Goal: Information Seeking & Learning: Check status

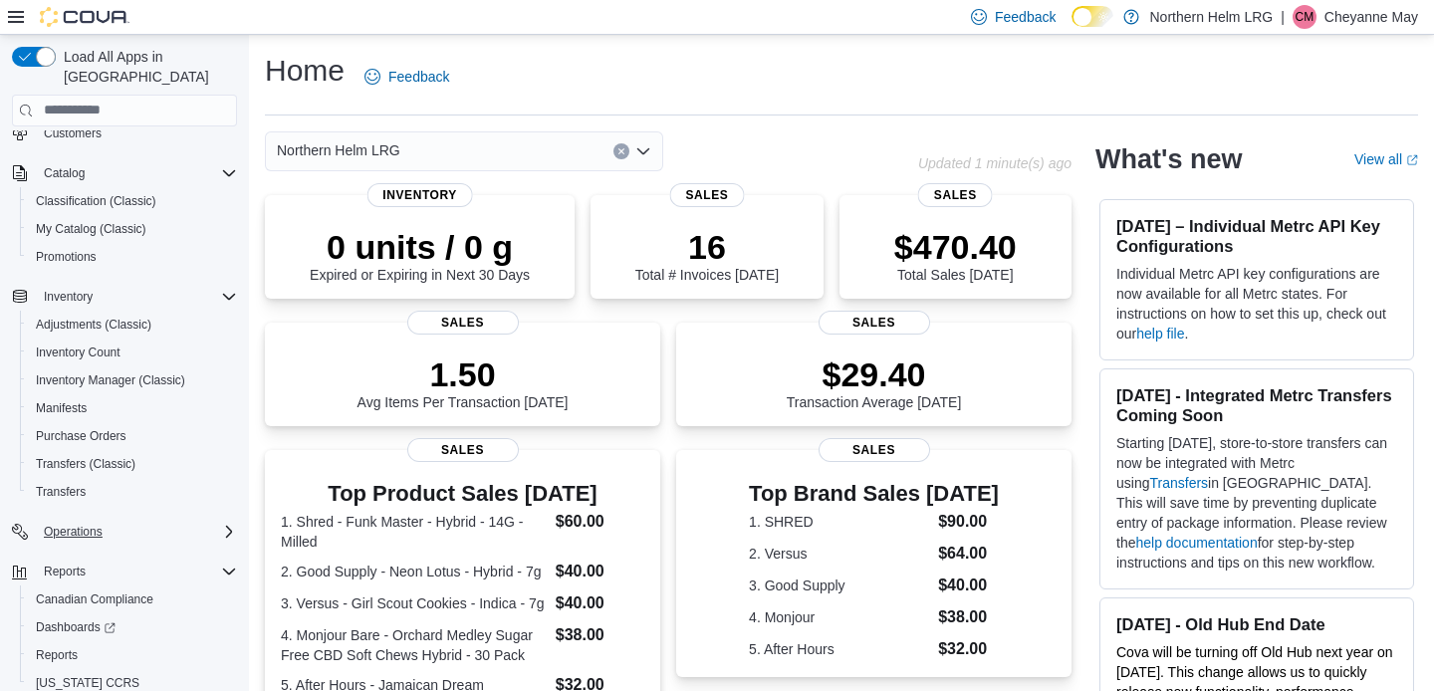
scroll to position [138, 0]
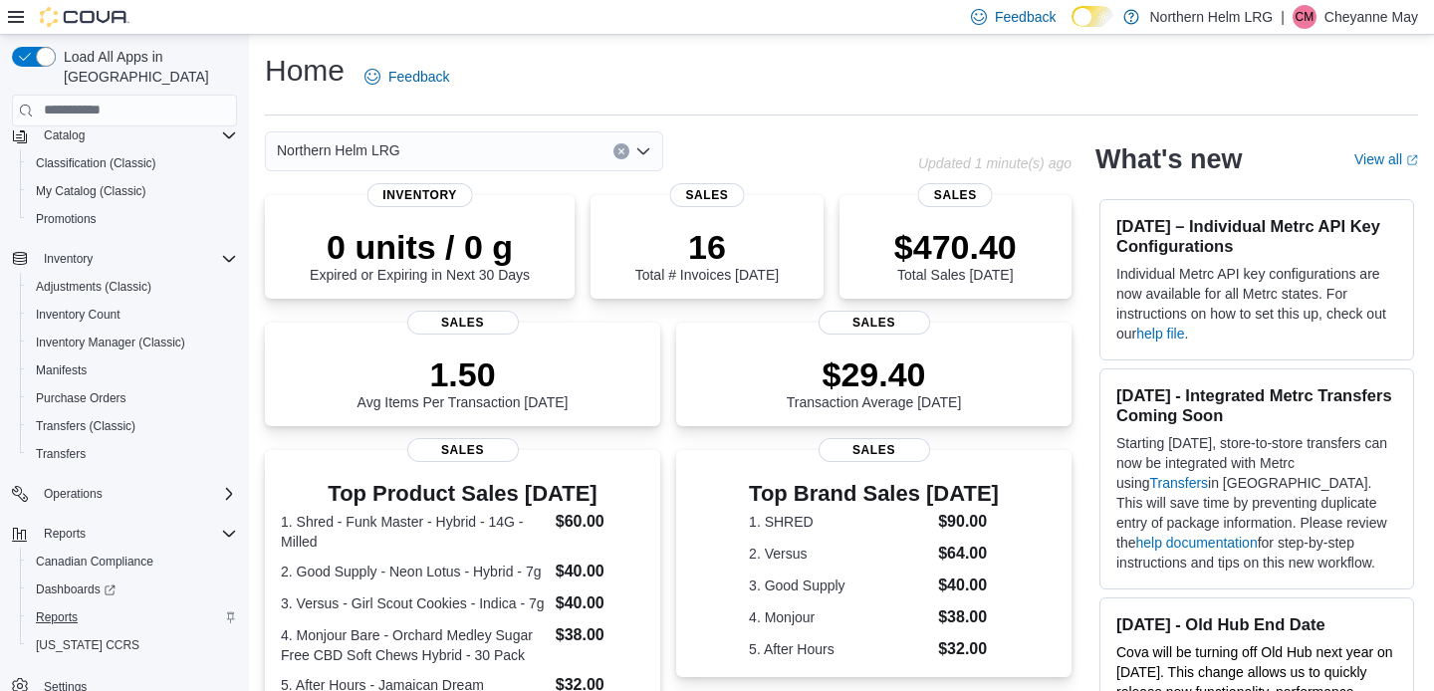
click at [79, 605] on link "Reports" at bounding box center [57, 617] width 58 height 24
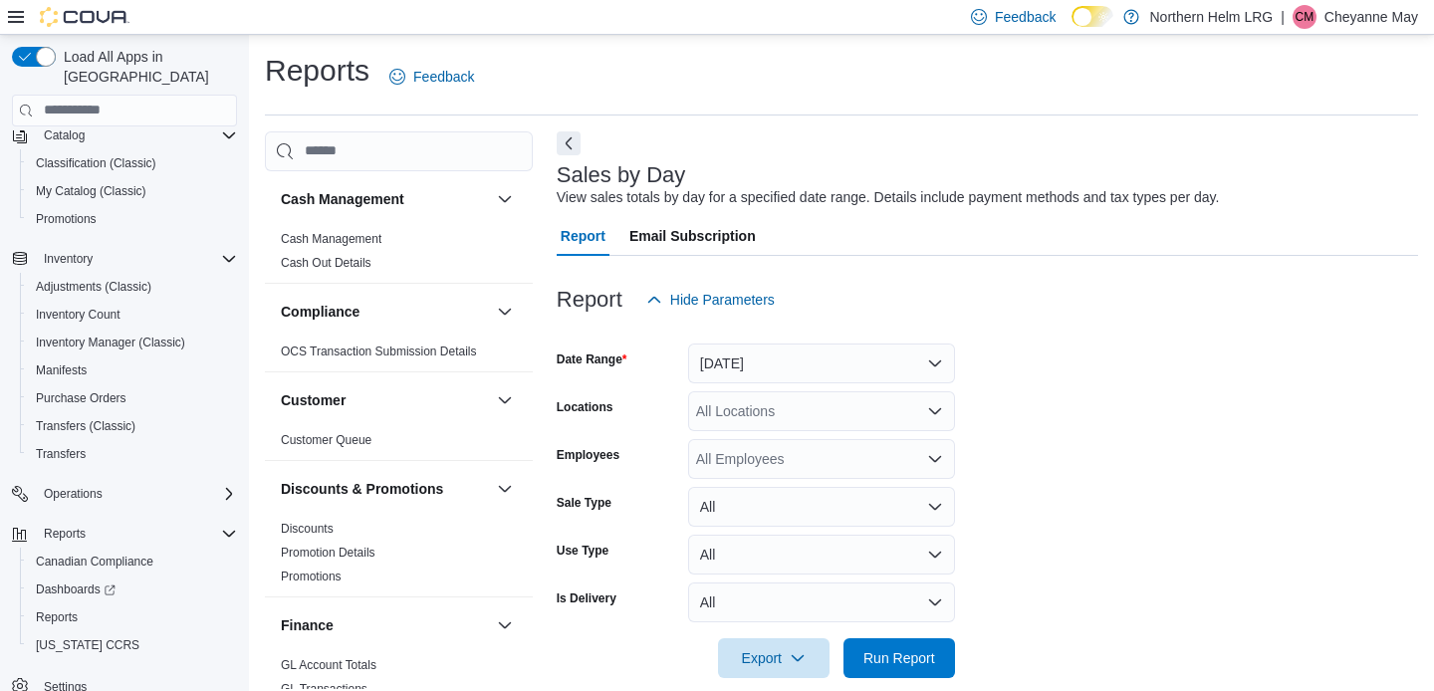
scroll to position [26, 0]
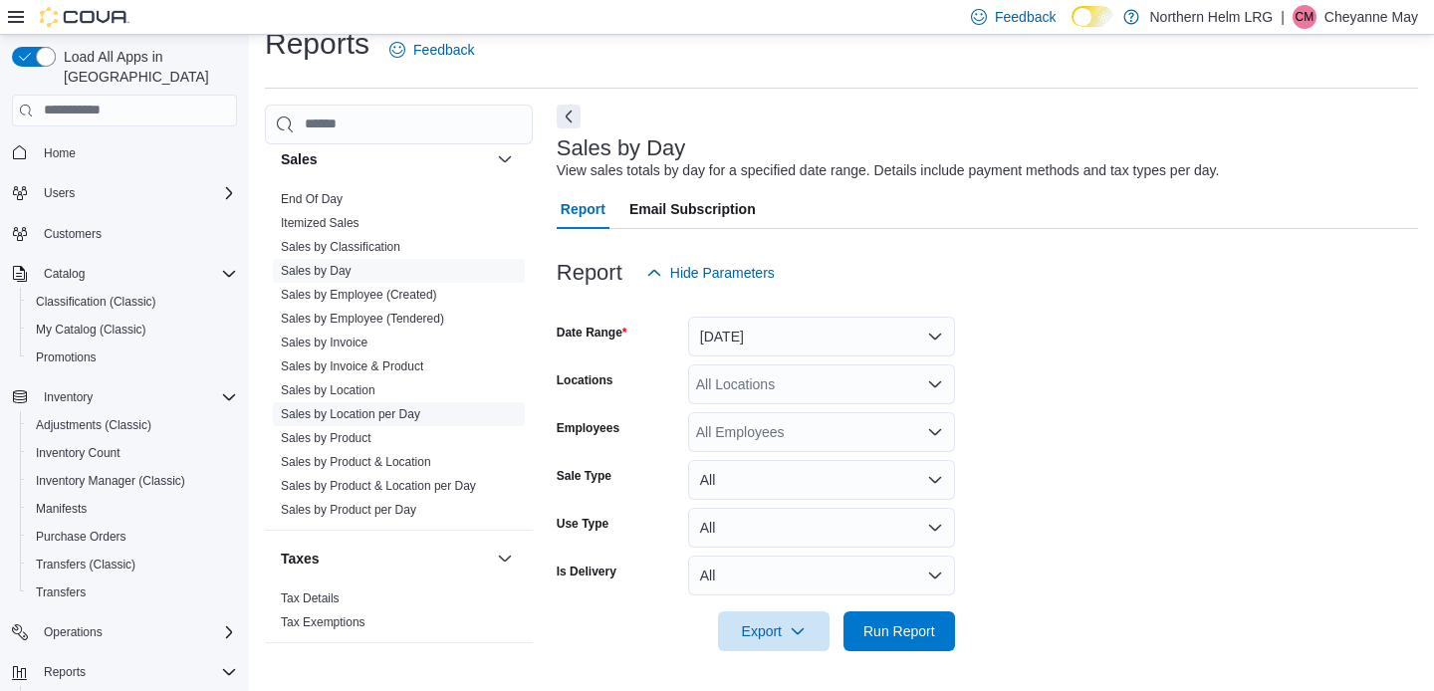
scroll to position [26, 0]
click at [355, 392] on link "Sales by Location" at bounding box center [328, 391] width 95 height 14
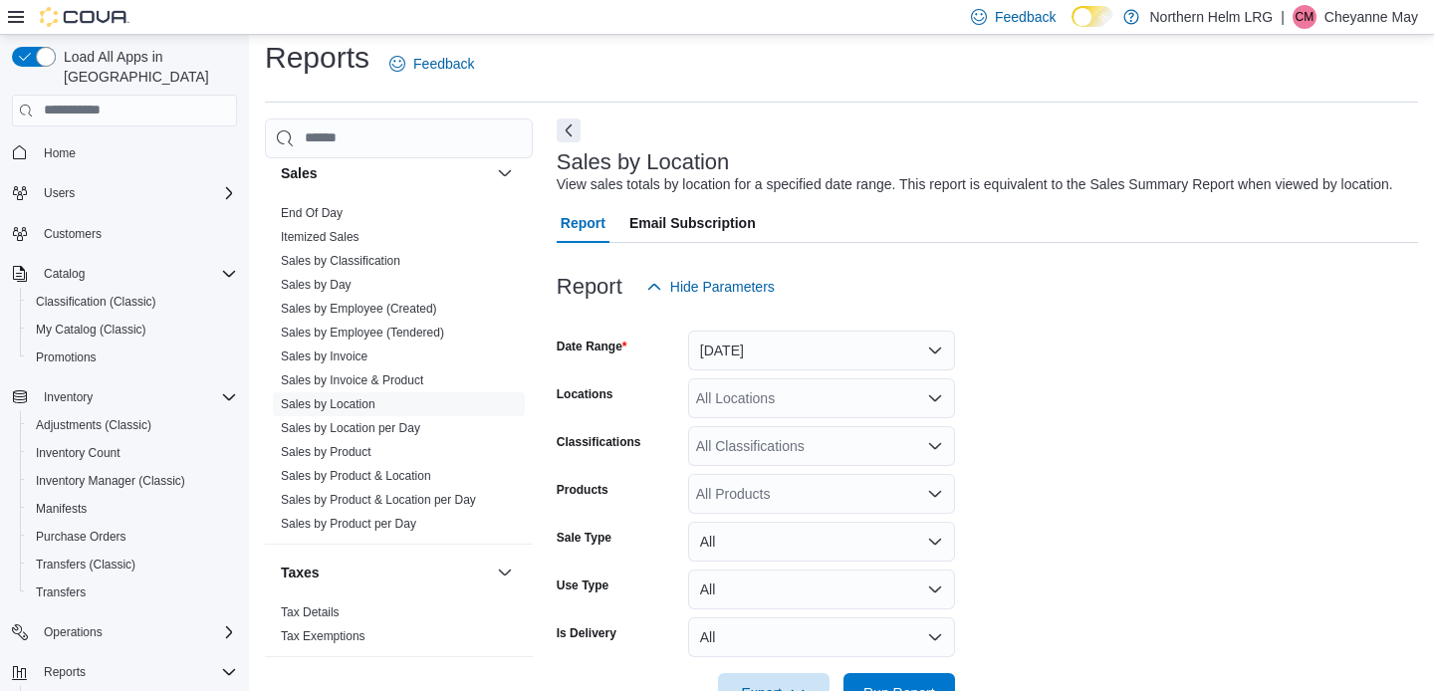
scroll to position [45, 0]
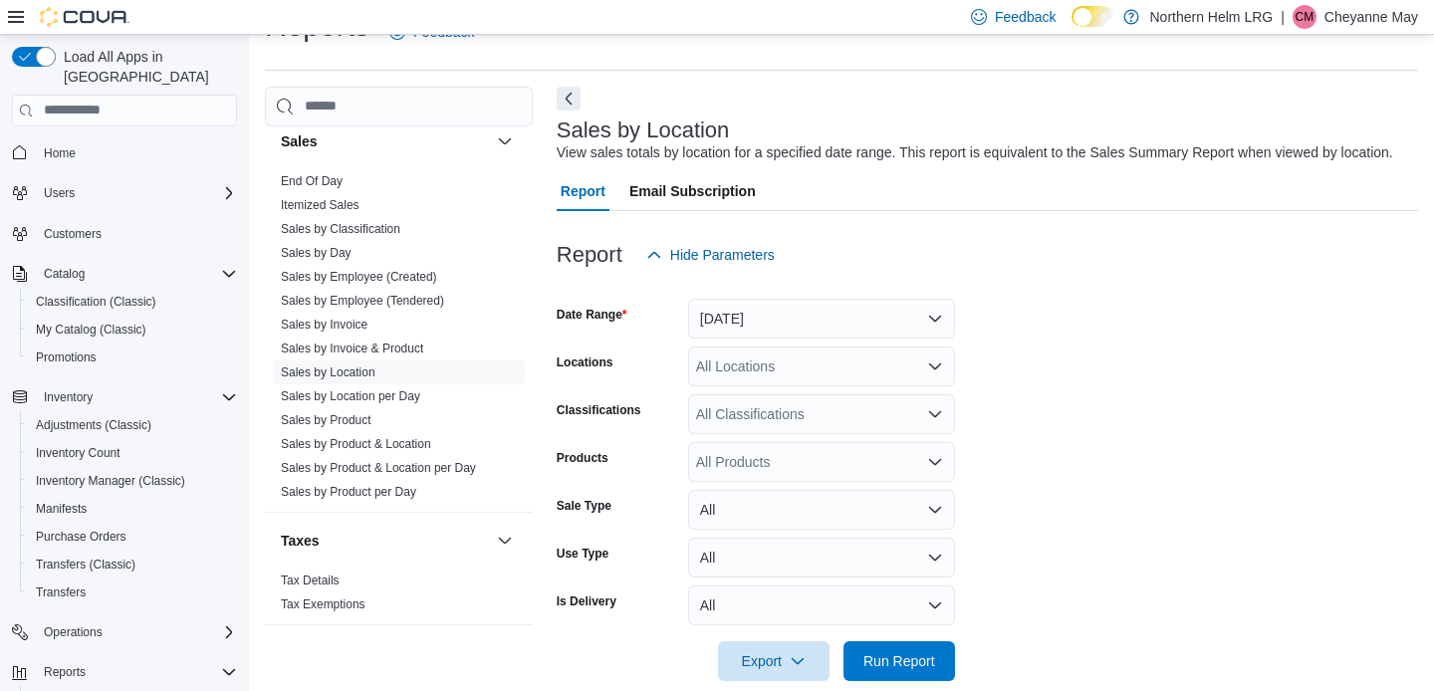
click at [794, 312] on button "[DATE]" at bounding box center [821, 319] width 267 height 40
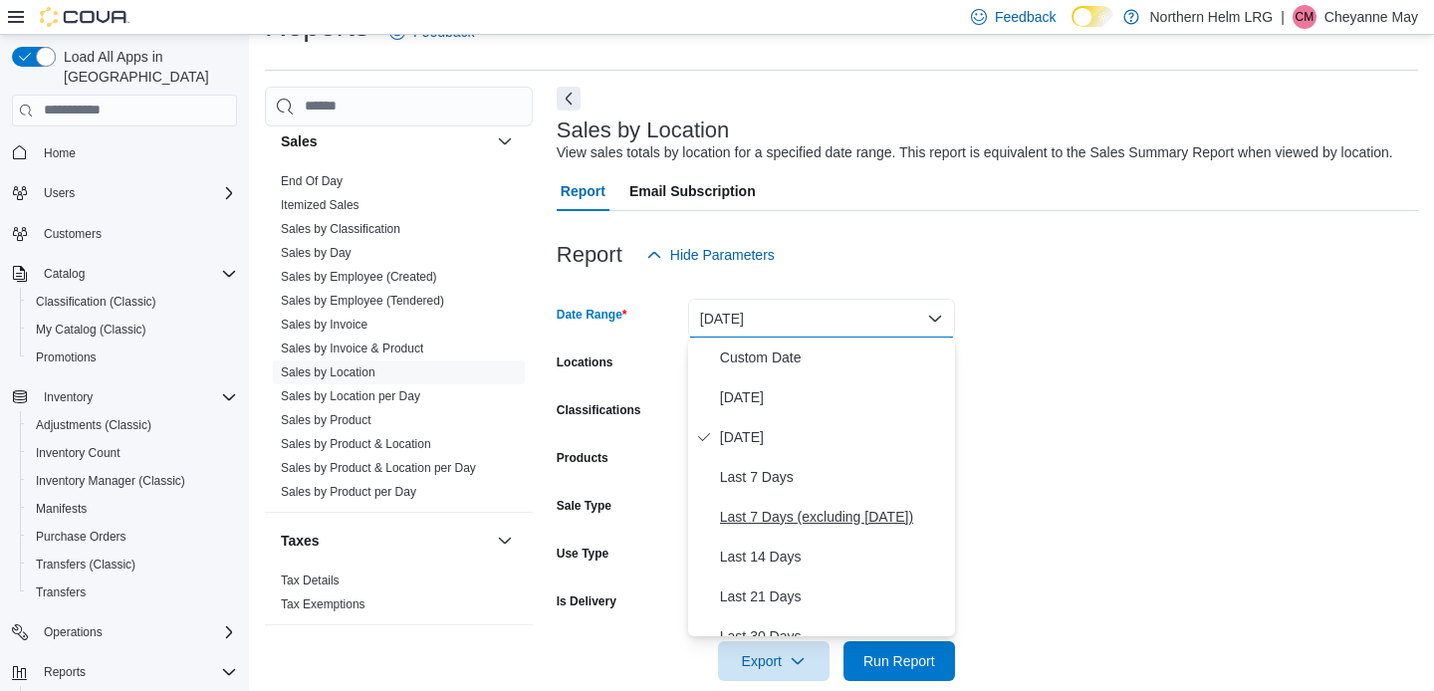
click at [797, 512] on span "Last 7 Days (excluding [DATE])" at bounding box center [833, 517] width 227 height 24
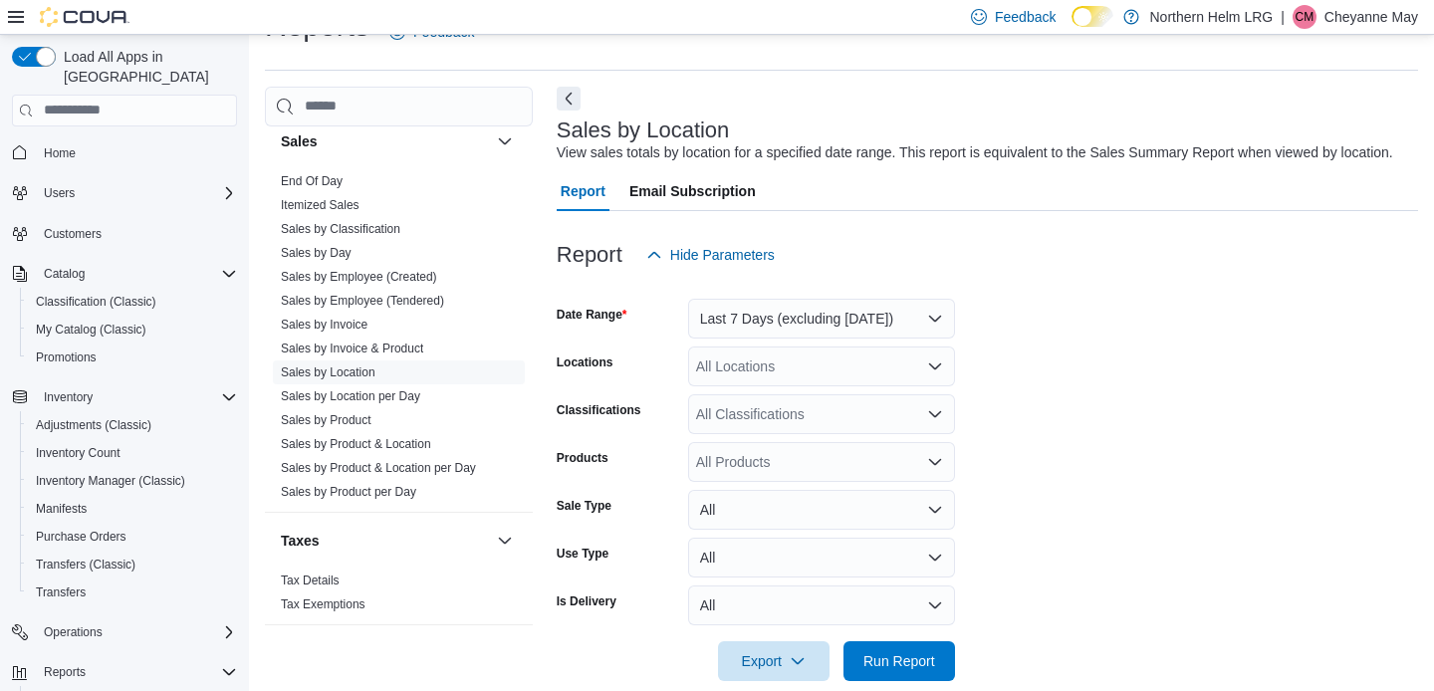
click at [834, 374] on div "All Locations" at bounding box center [821, 366] width 267 height 40
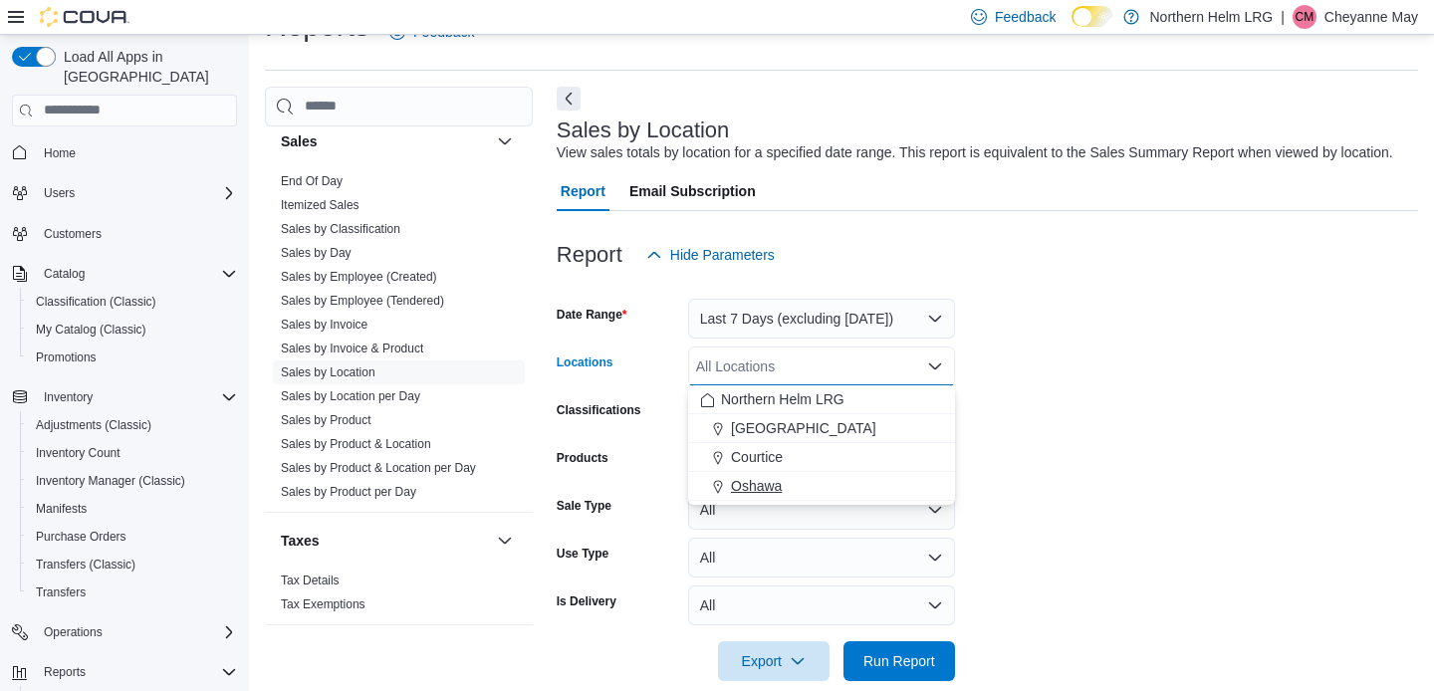
click at [811, 477] on div "Oshawa" at bounding box center [821, 486] width 243 height 20
click at [1006, 415] on form "Date Range Last 7 Days (excluding [DATE]) Locations [GEOGRAPHIC_DATA] Combo box…" at bounding box center [986, 478] width 861 height 406
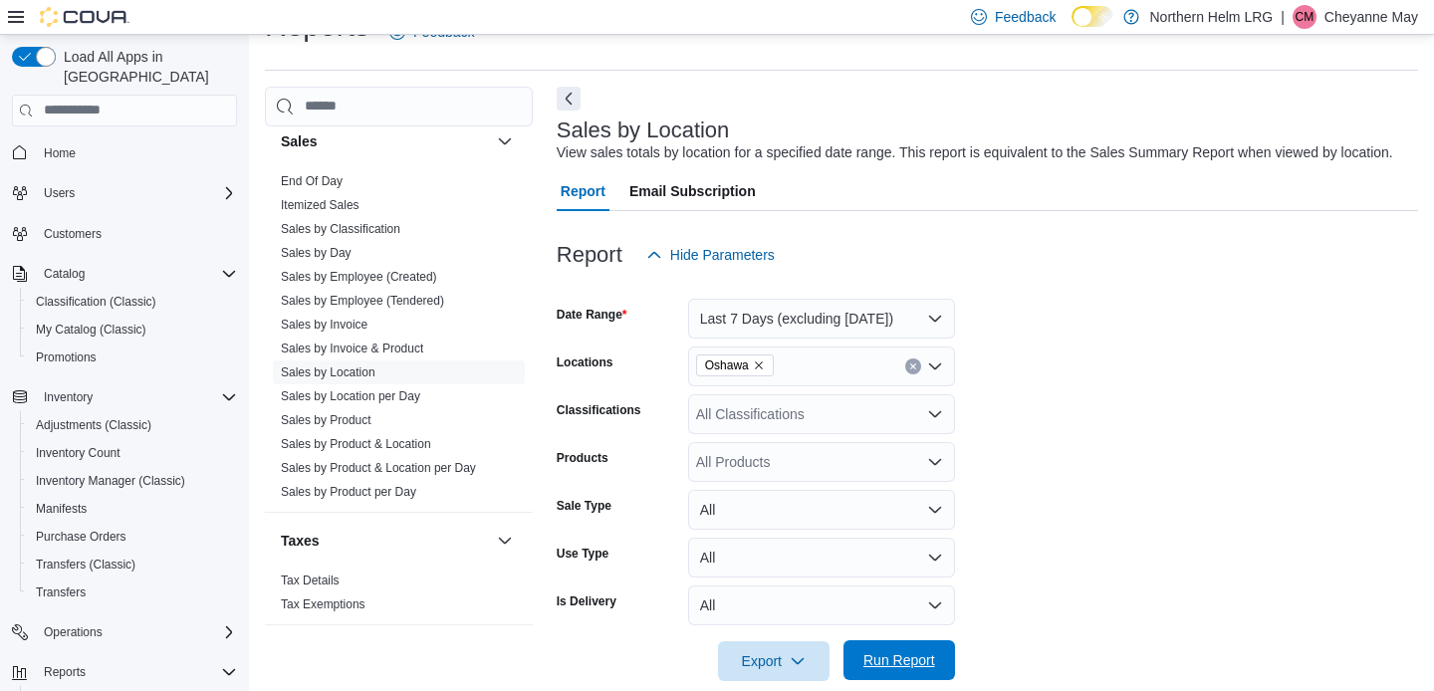
click at [925, 646] on span "Run Report" at bounding box center [899, 660] width 88 height 40
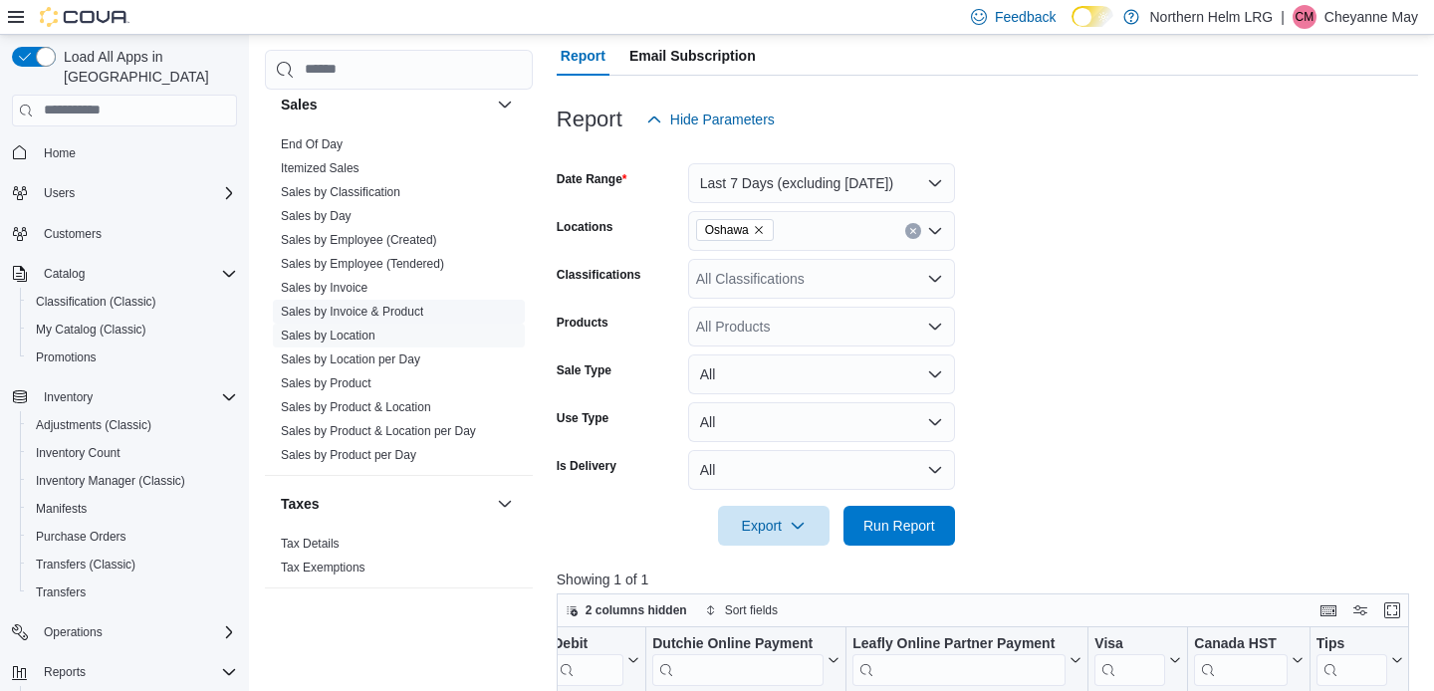
scroll to position [187, 0]
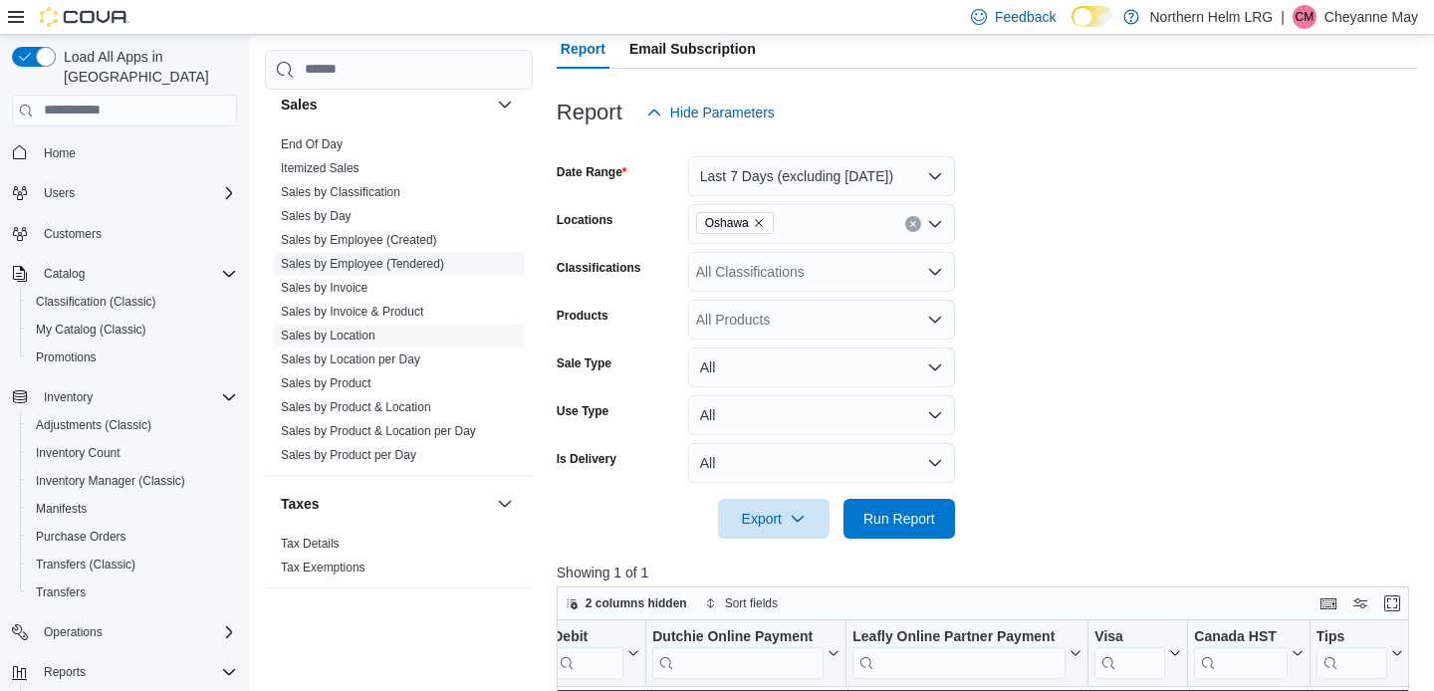
click at [365, 258] on link "Sales by Employee (Tendered)" at bounding box center [362, 264] width 163 height 14
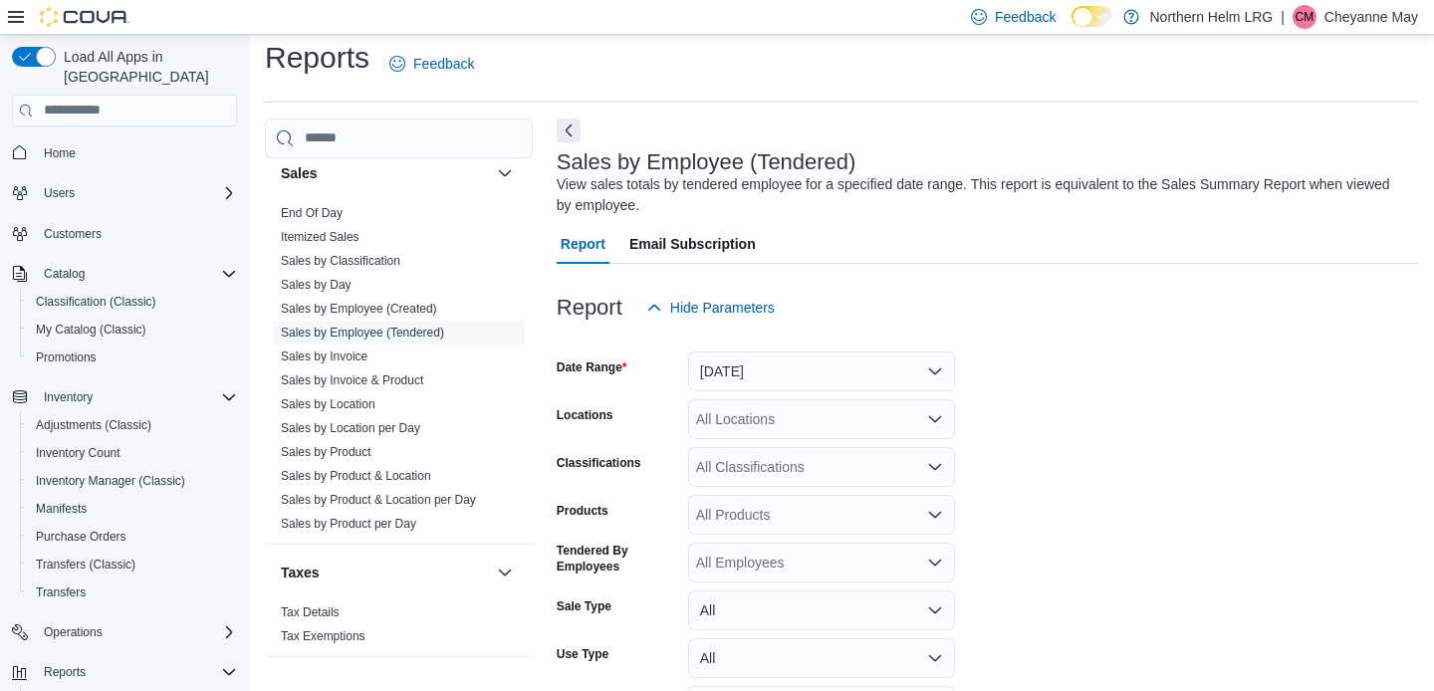
scroll to position [66, 0]
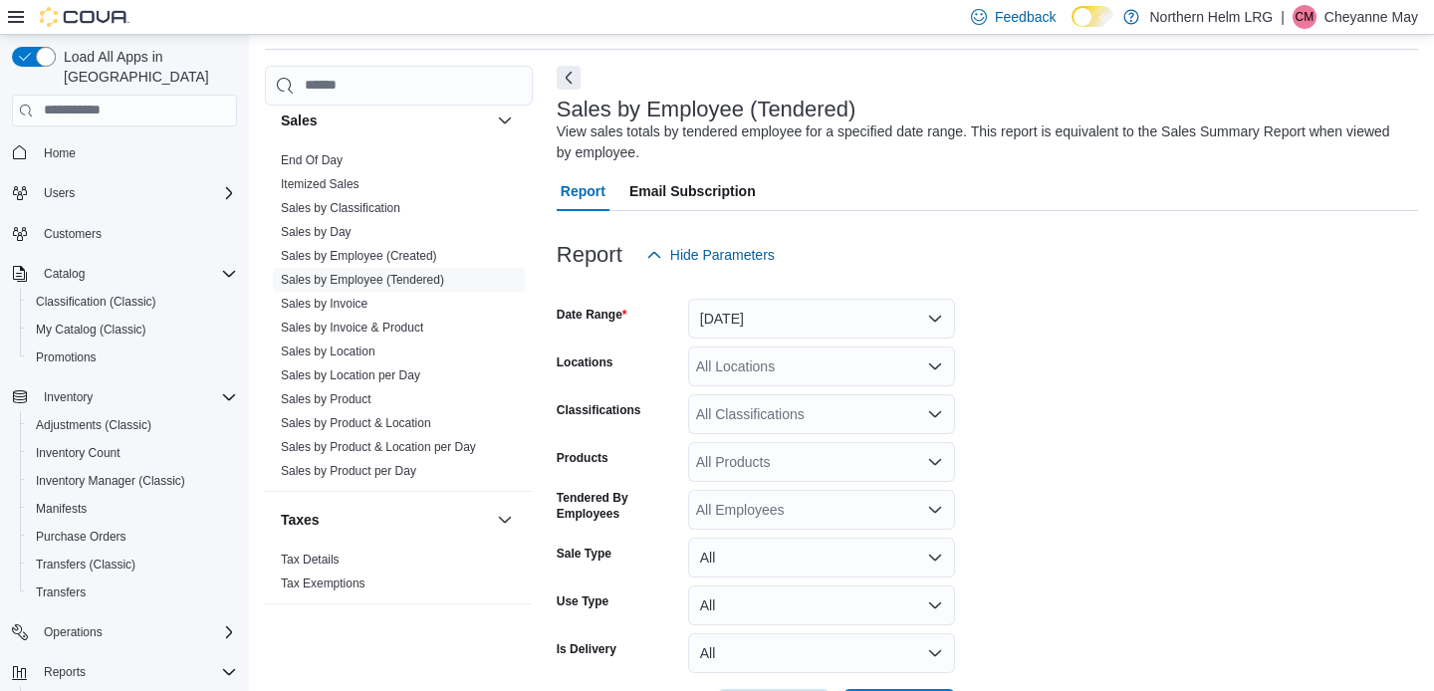
click at [848, 320] on button "[DATE]" at bounding box center [821, 319] width 267 height 40
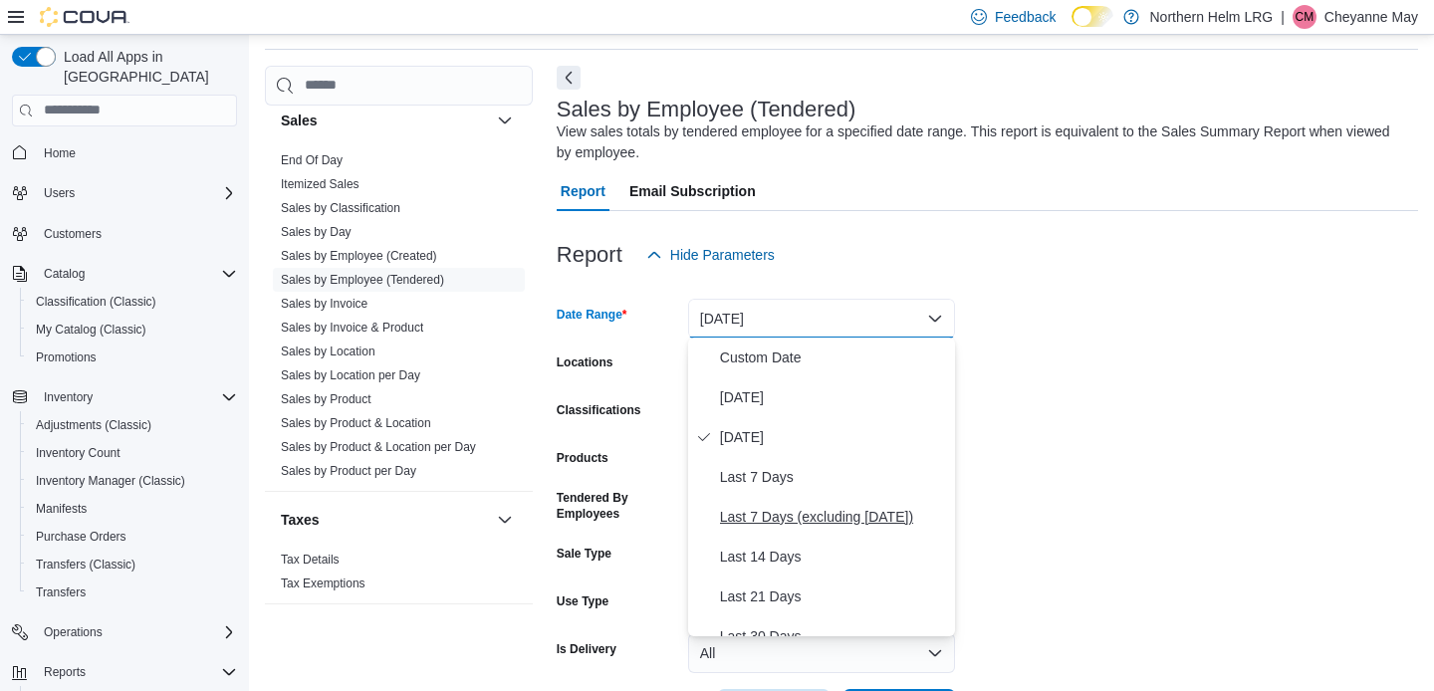
click at [821, 512] on span "Last 7 Days (excluding [DATE])" at bounding box center [833, 517] width 227 height 24
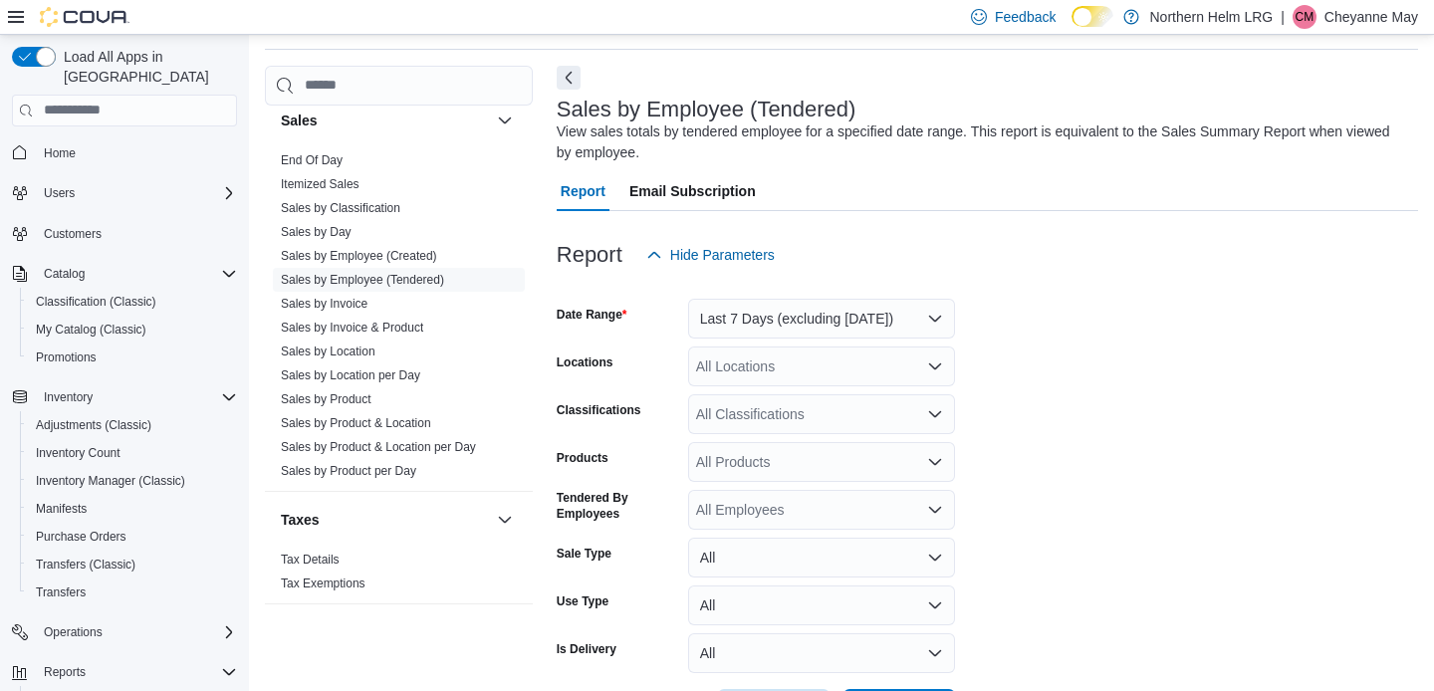
click at [822, 371] on div "All Locations" at bounding box center [821, 366] width 267 height 40
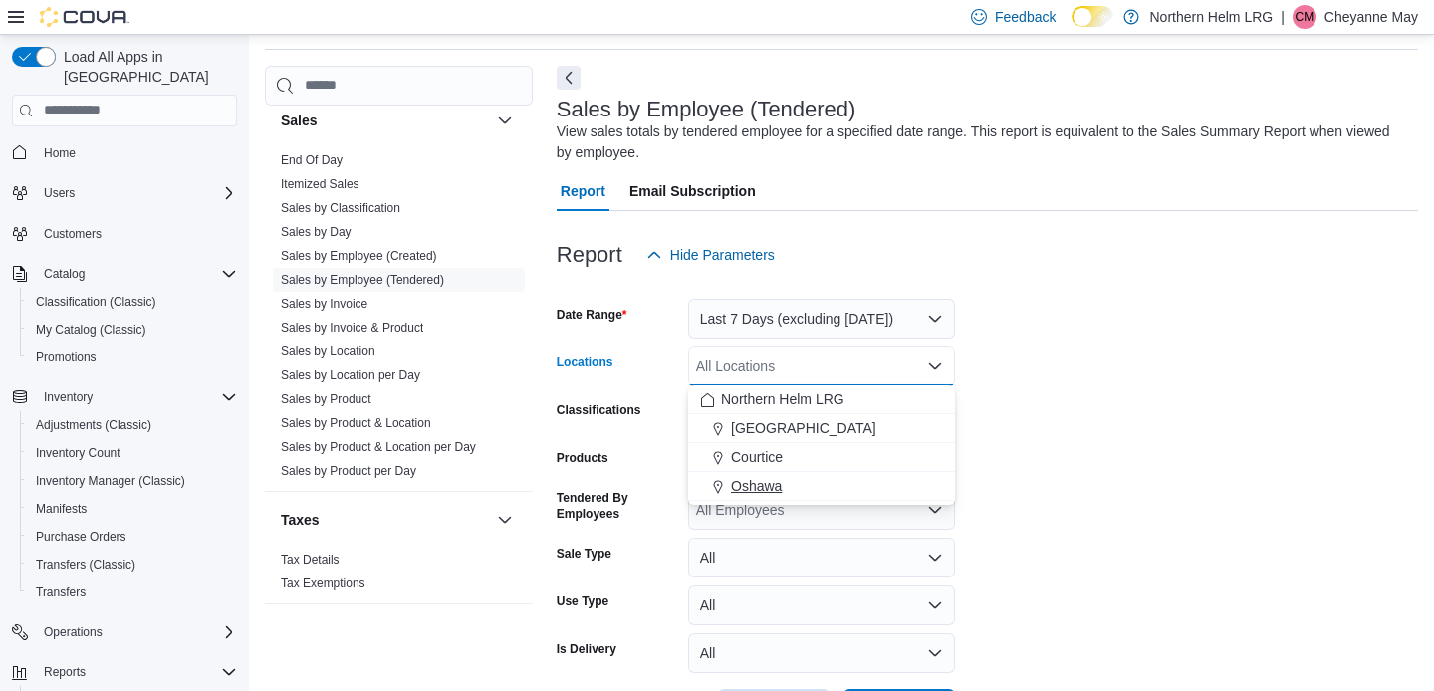
click at [795, 478] on div "Oshawa" at bounding box center [821, 486] width 243 height 20
click at [1116, 401] on form "Date Range Last 7 Days (excluding [DATE]) Locations [GEOGRAPHIC_DATA] Combo box…" at bounding box center [986, 502] width 861 height 454
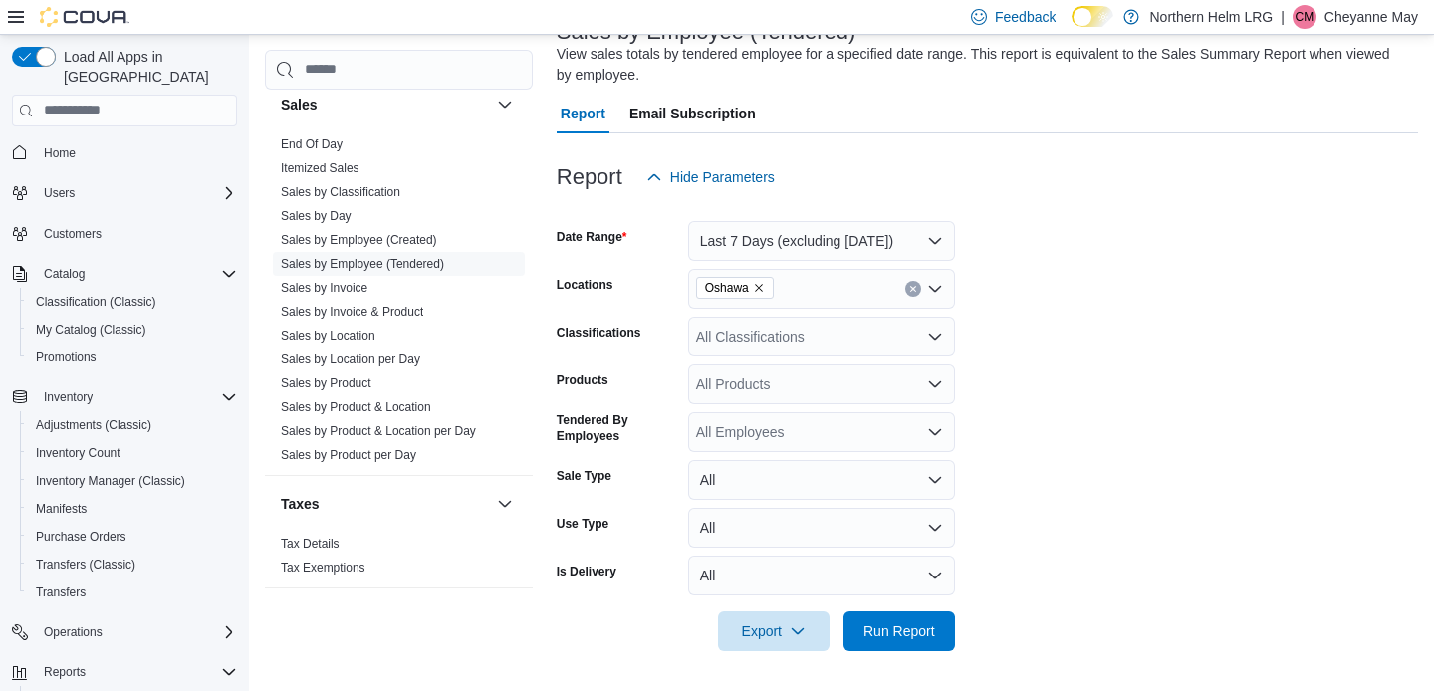
scroll to position [142, 0]
click at [937, 629] on span "Run Report" at bounding box center [899, 631] width 88 height 40
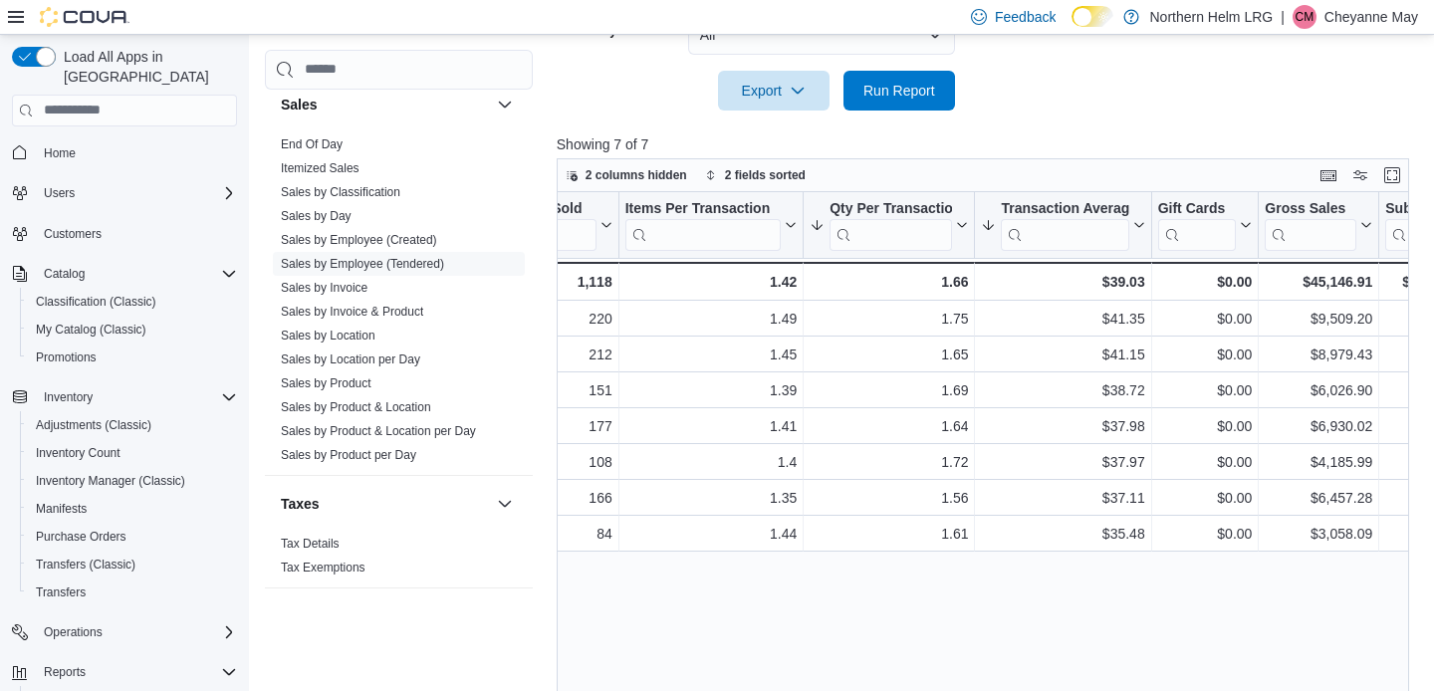
scroll to position [0, 470]
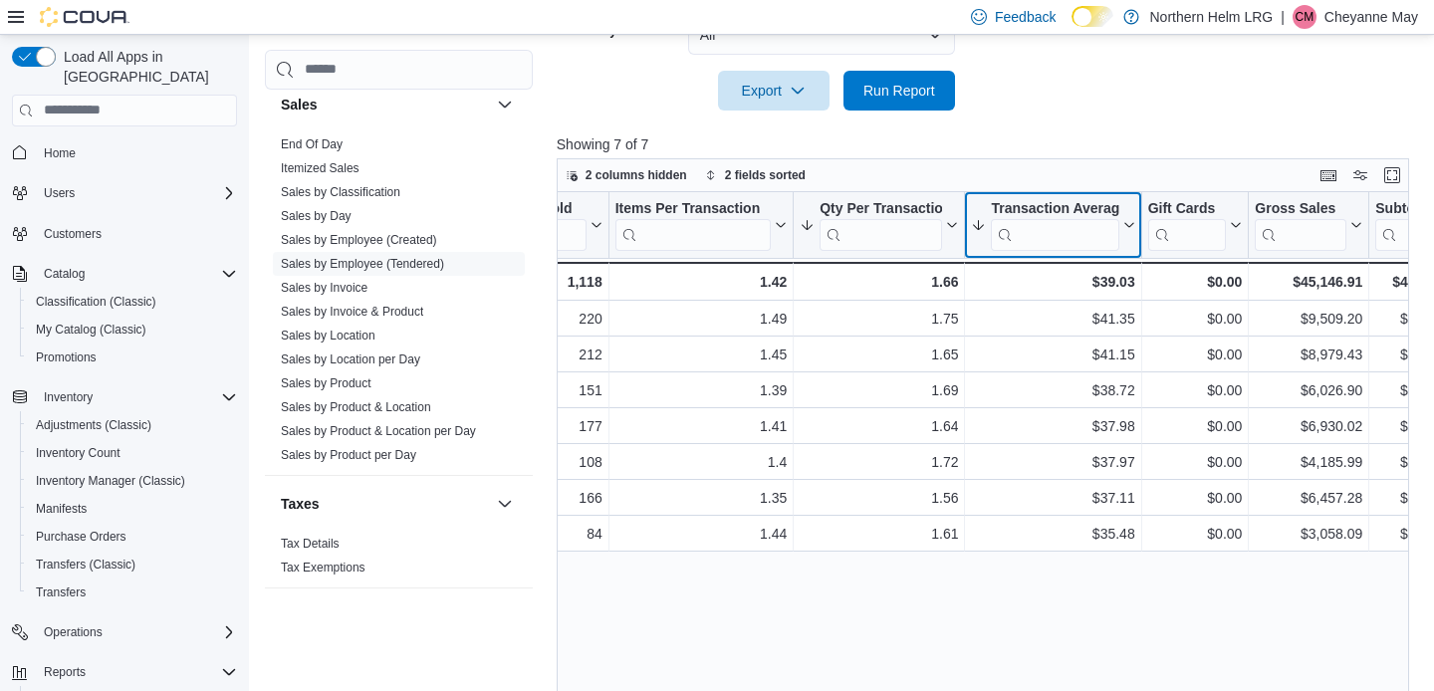
click at [1087, 207] on div "Transaction Average" at bounding box center [1054, 208] width 127 height 19
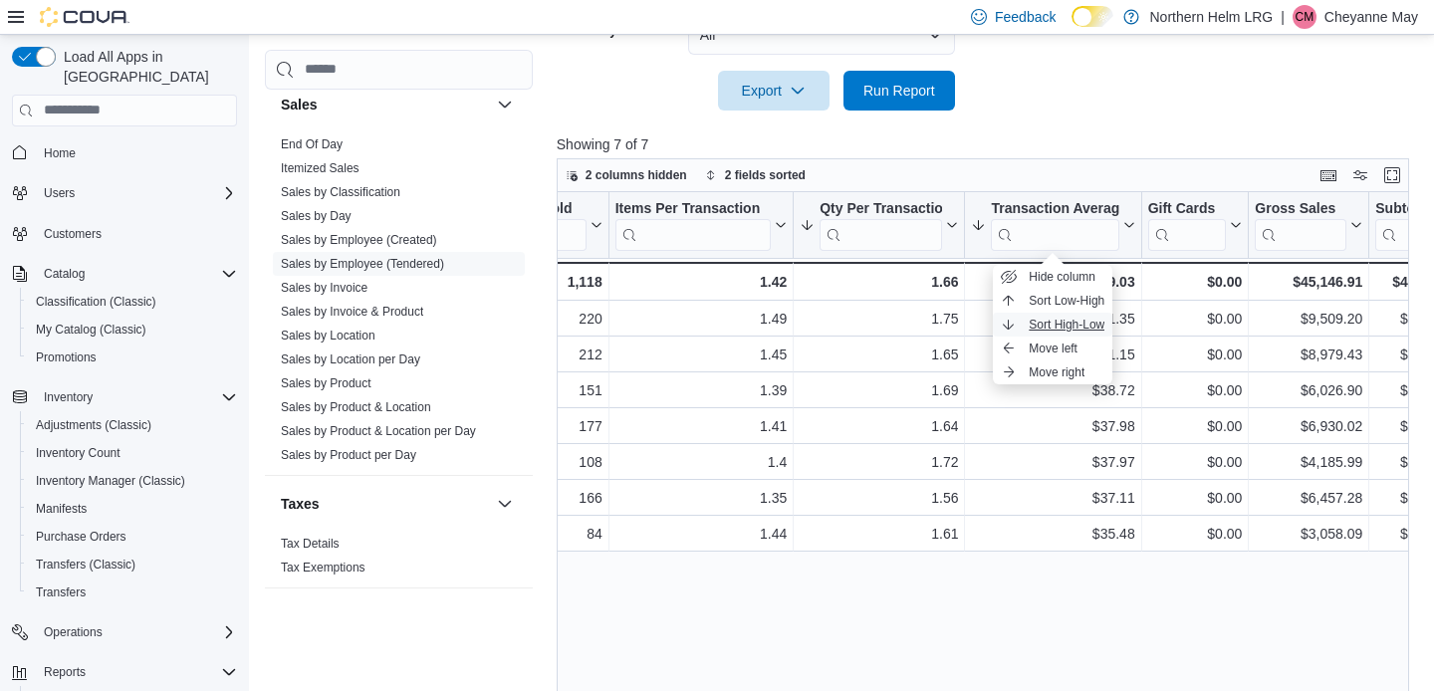
click at [1058, 323] on span "Sort High-Low" at bounding box center [1066, 325] width 76 height 16
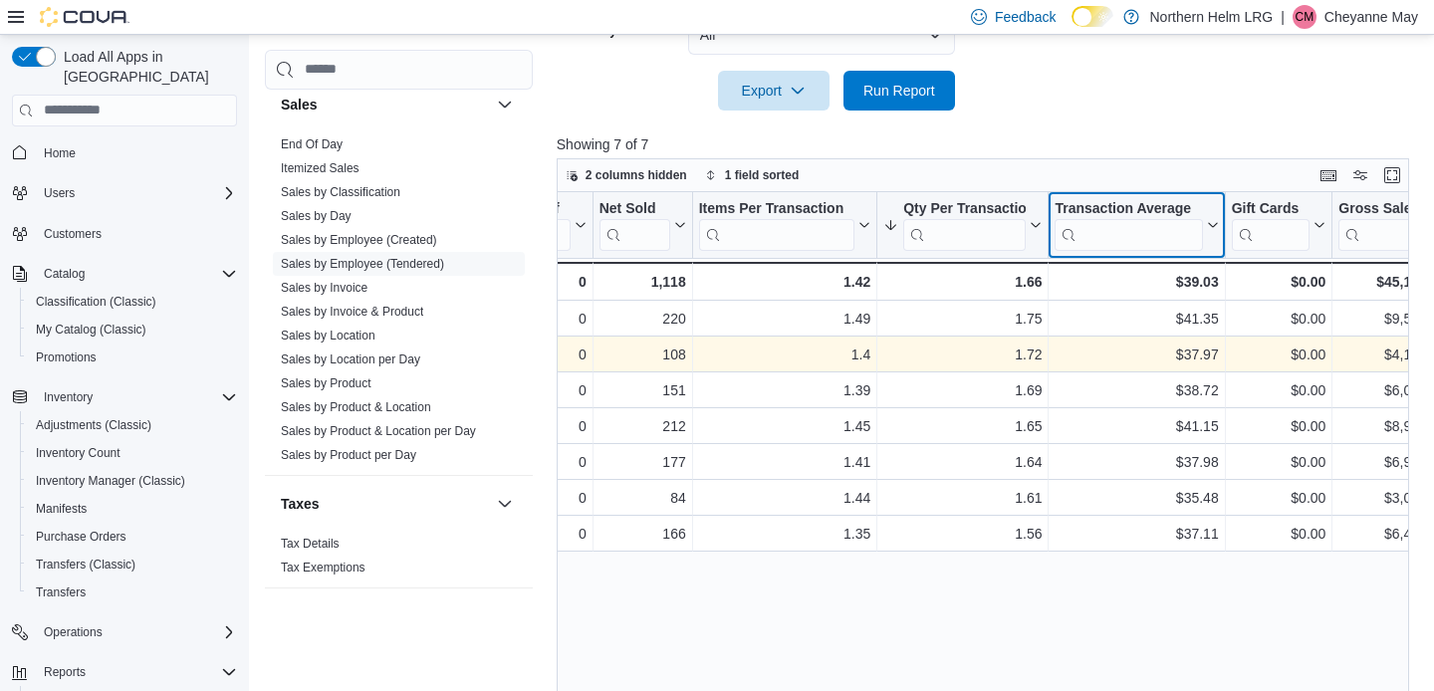
scroll to position [0, 392]
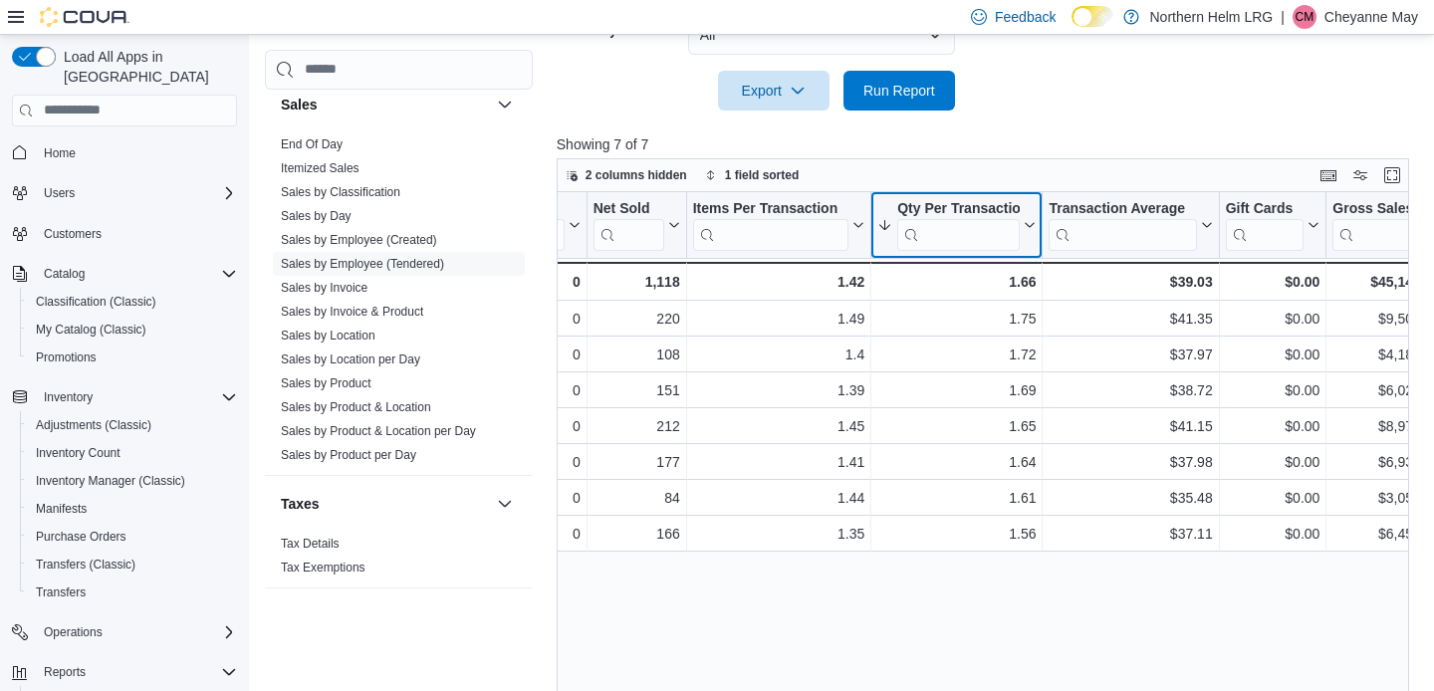
click at [1028, 218] on button "Qty Per Transaction" at bounding box center [956, 224] width 158 height 51
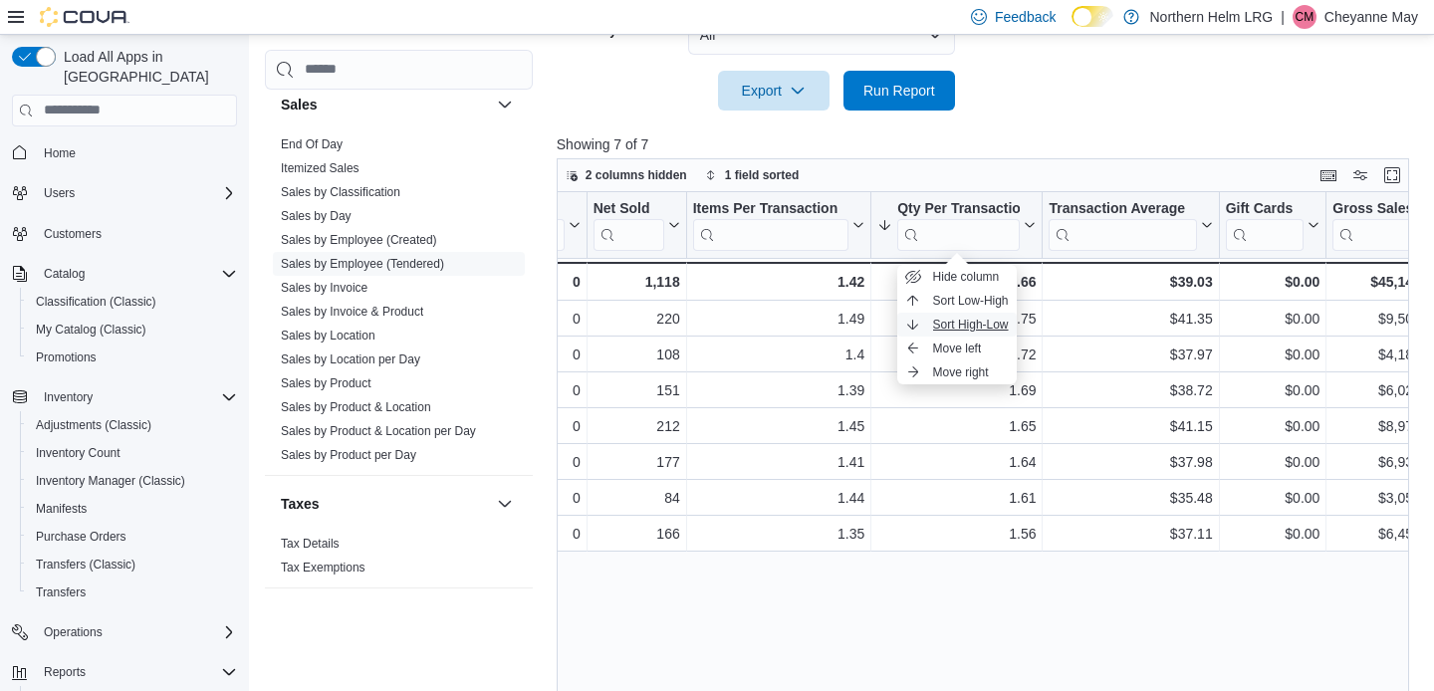
click at [973, 323] on span "Sort High-Low" at bounding box center [971, 325] width 76 height 16
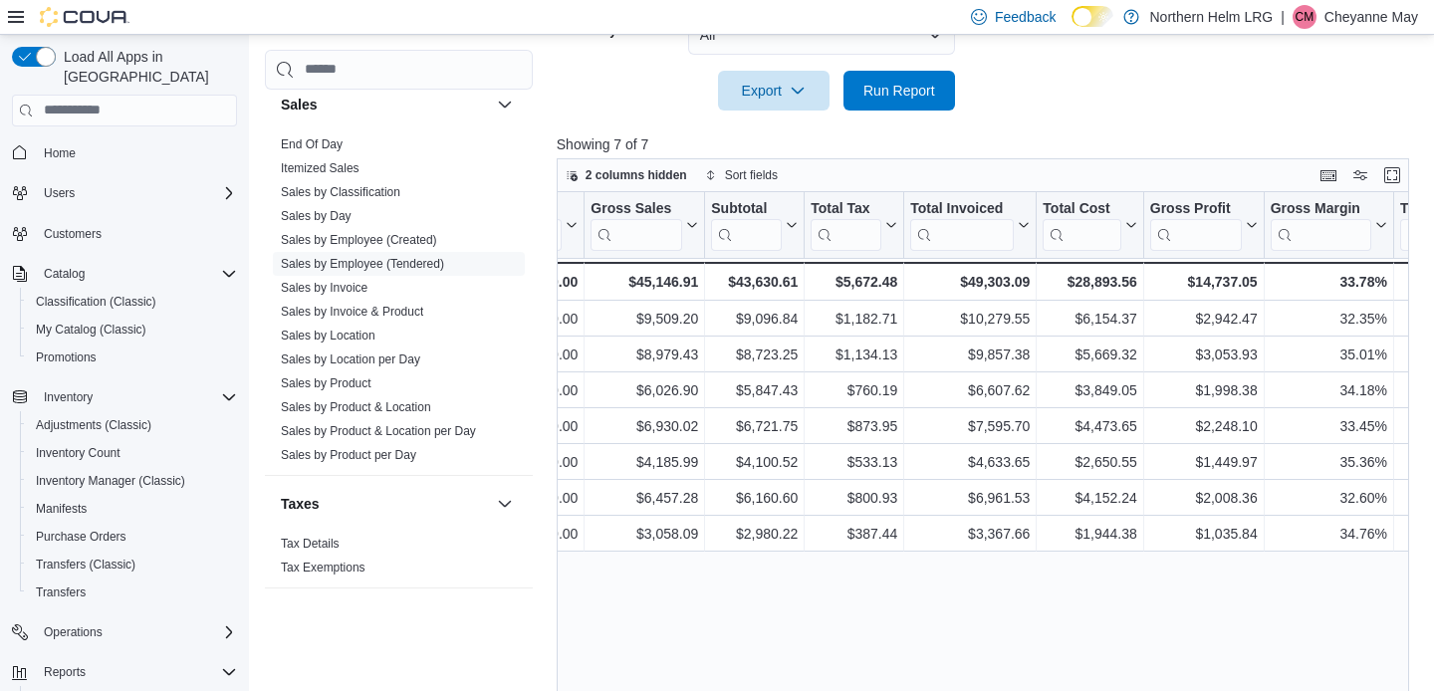
scroll to position [0, 1143]
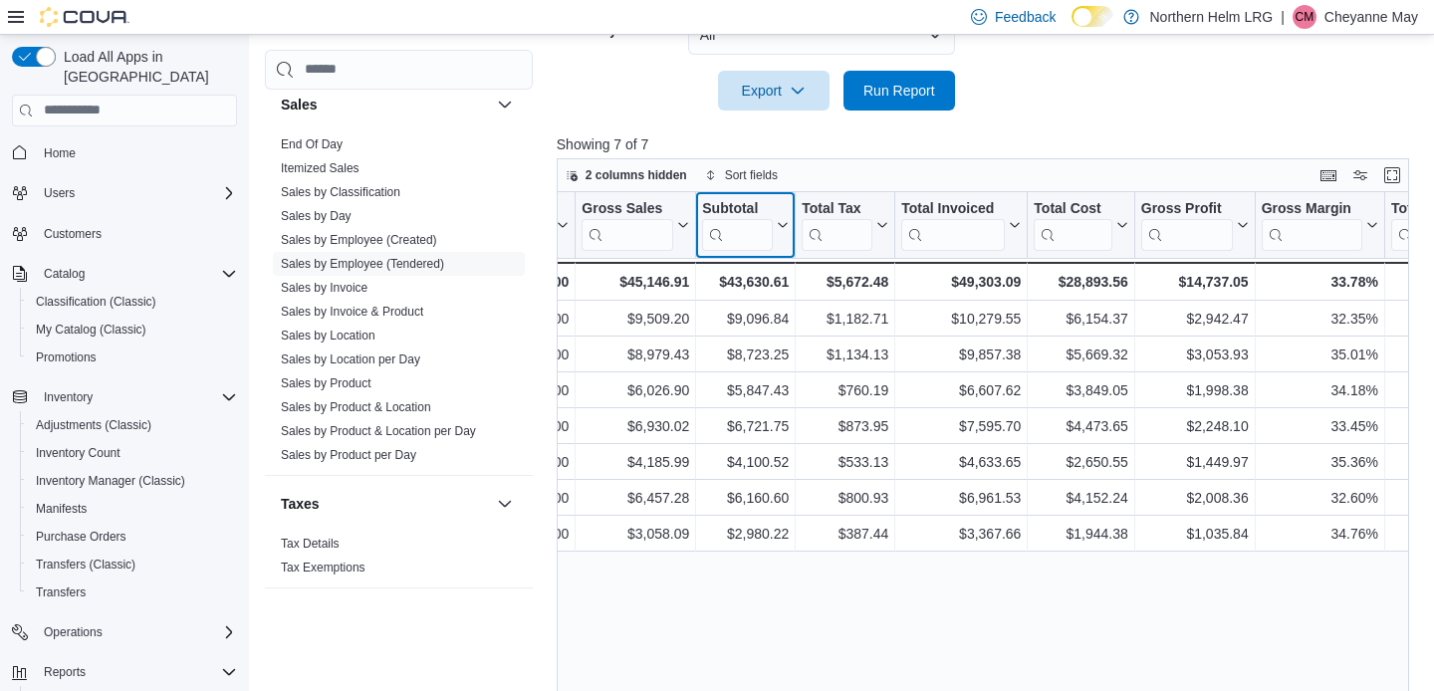
click at [781, 230] on icon at bounding box center [781, 225] width 16 height 12
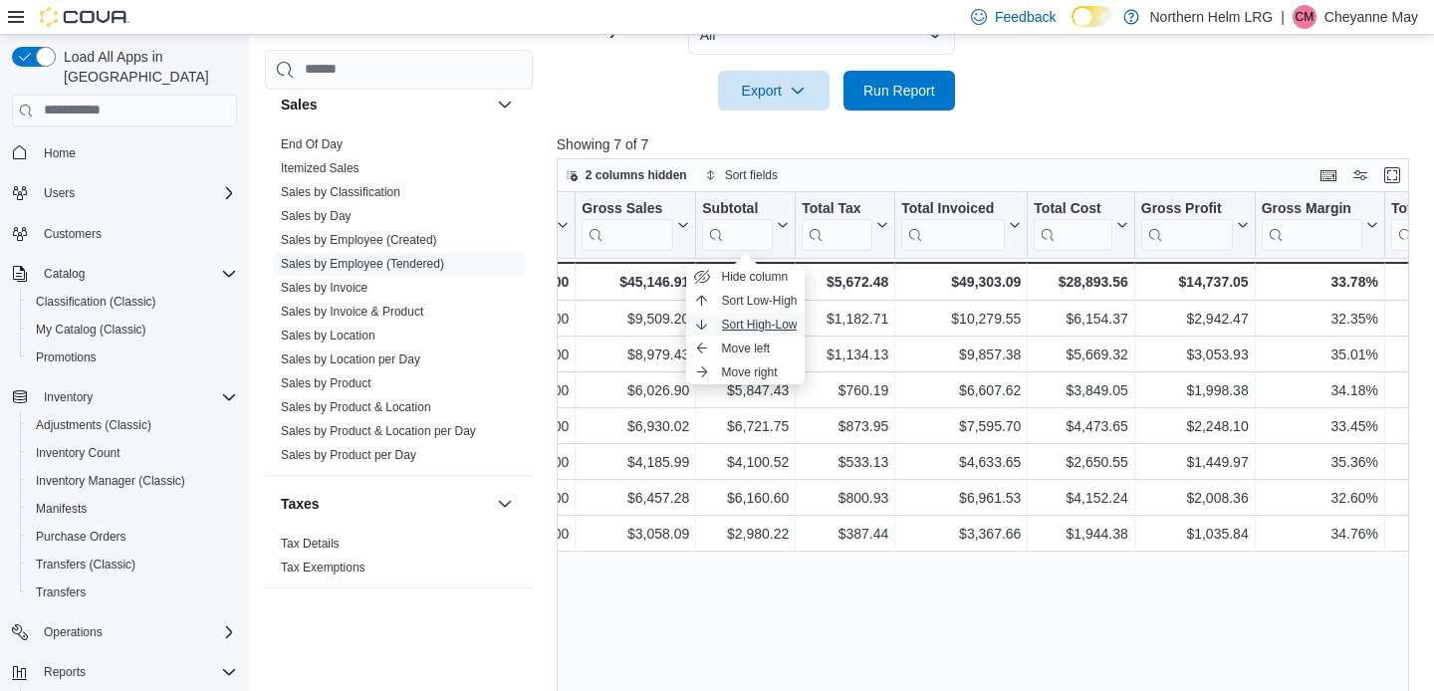
click at [769, 331] on span "Sort High-Low" at bounding box center [760, 325] width 76 height 16
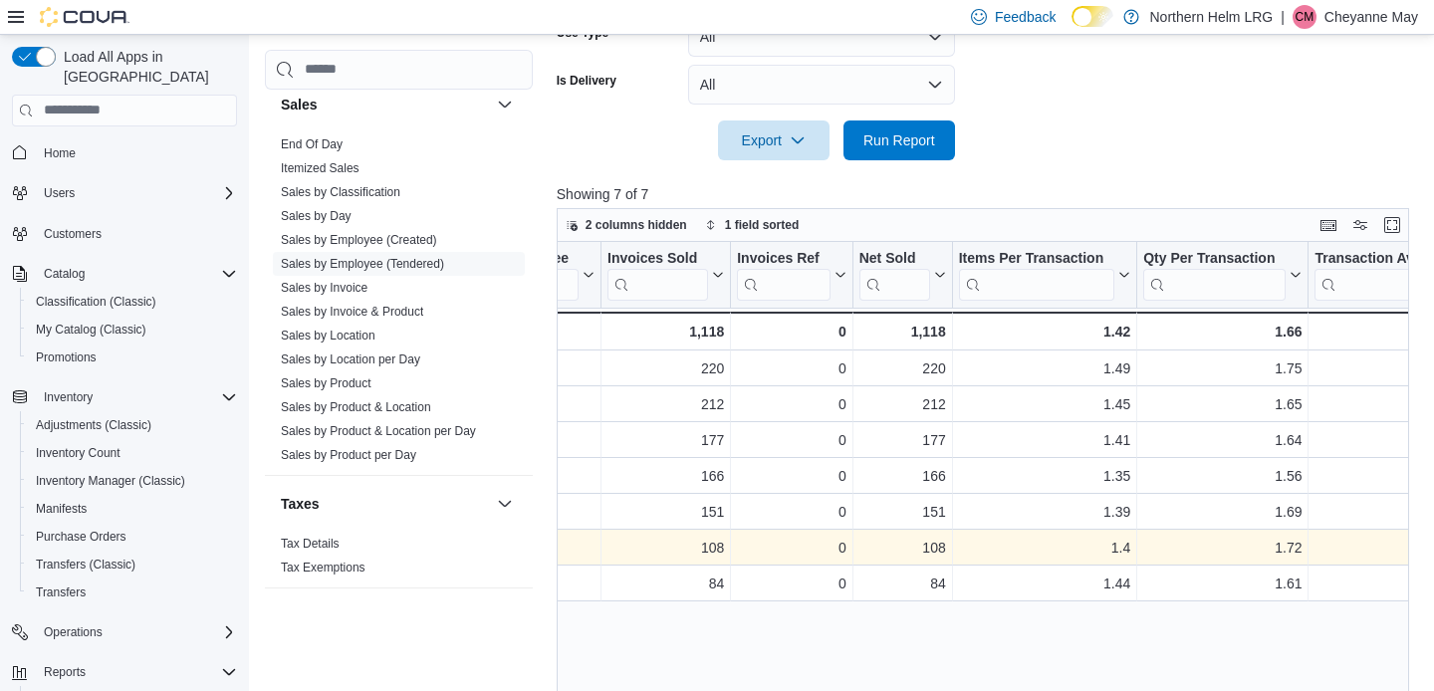
scroll to position [0, 129]
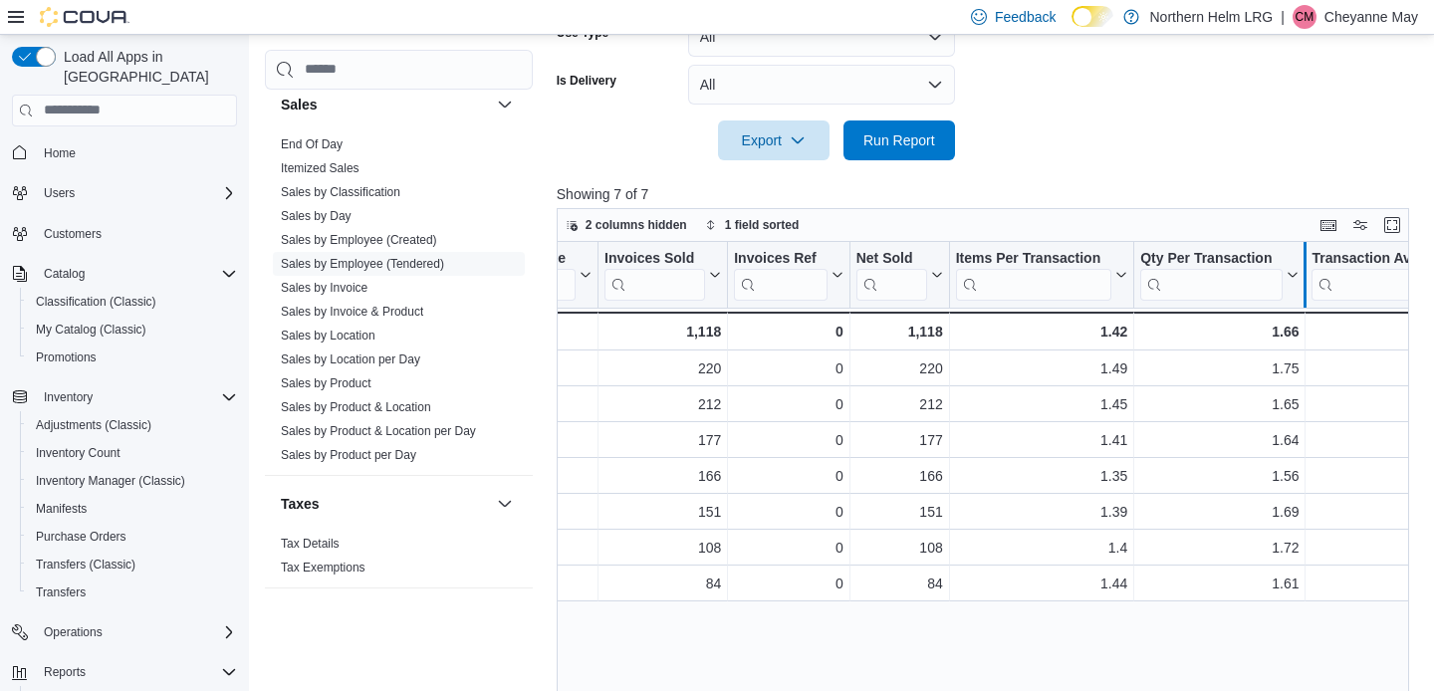
click at [1296, 278] on div at bounding box center [1304, 275] width 16 height 66
click at [1289, 274] on icon at bounding box center [1292, 274] width 9 height 5
click at [1241, 370] on span "Sort High-Low" at bounding box center [1234, 374] width 76 height 16
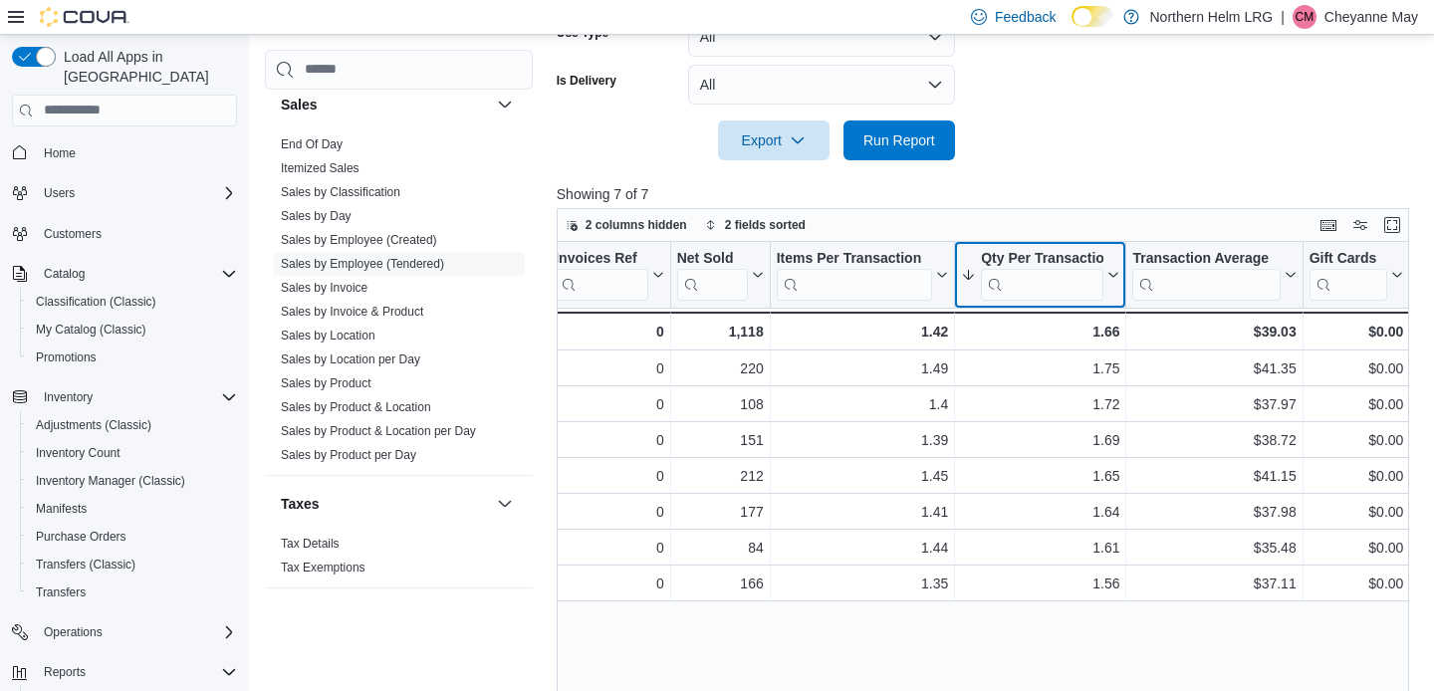
scroll to position [0, 315]
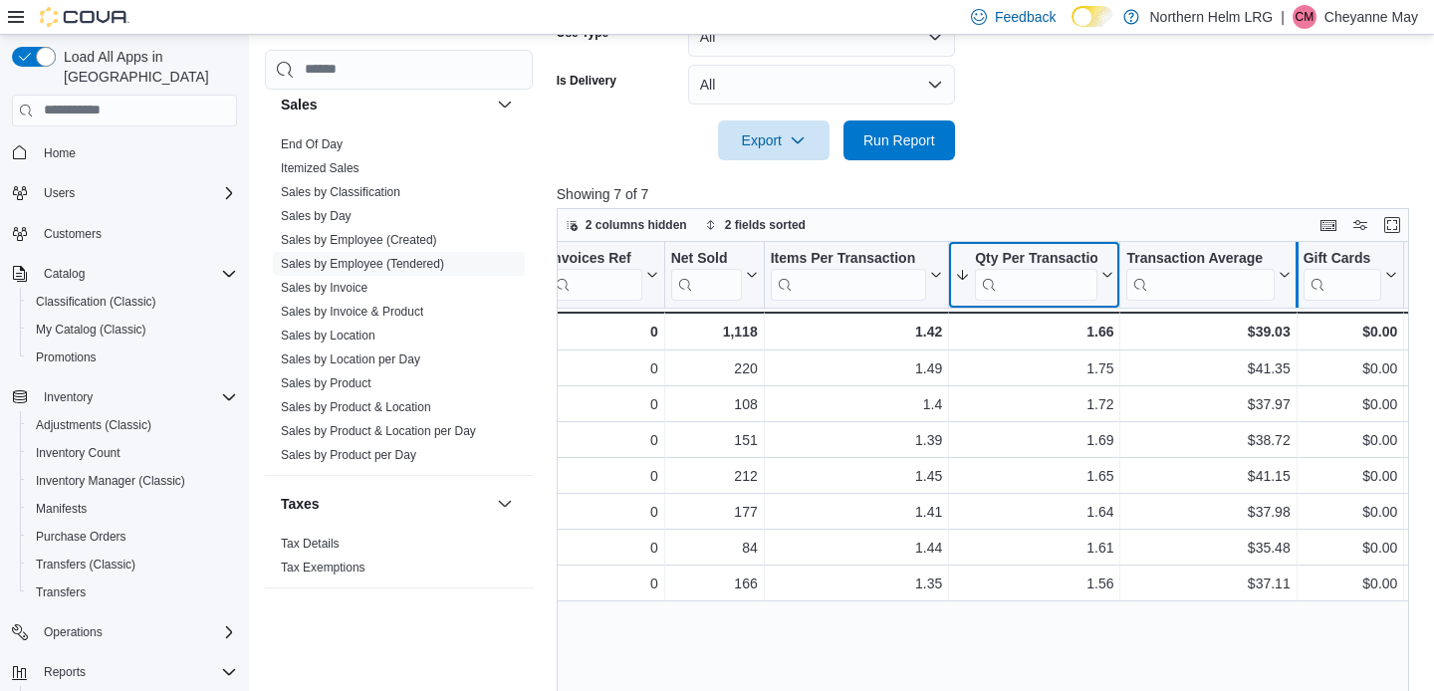
click at [1287, 269] on div at bounding box center [1295, 275] width 16 height 66
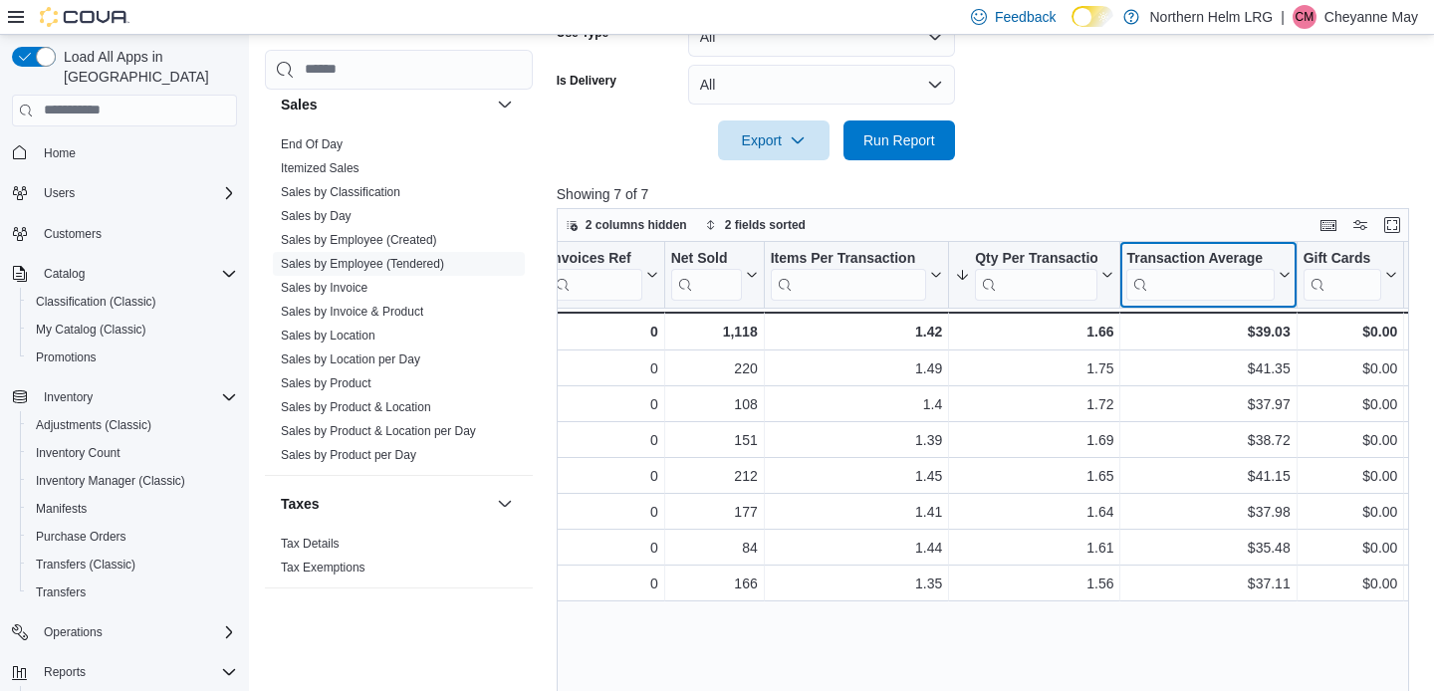
click at [1281, 266] on button "Transaction Average" at bounding box center [1207, 274] width 163 height 51
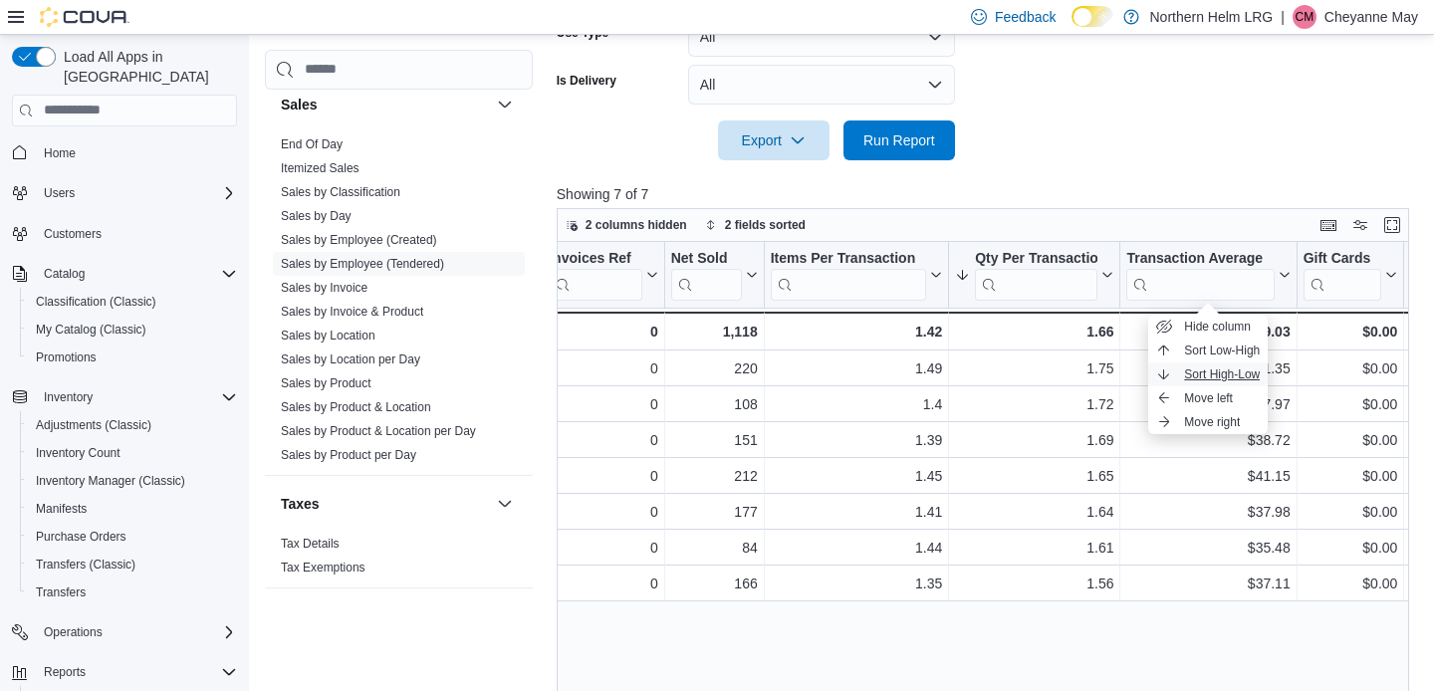
click at [1240, 370] on span "Sort High-Low" at bounding box center [1222, 374] width 76 height 16
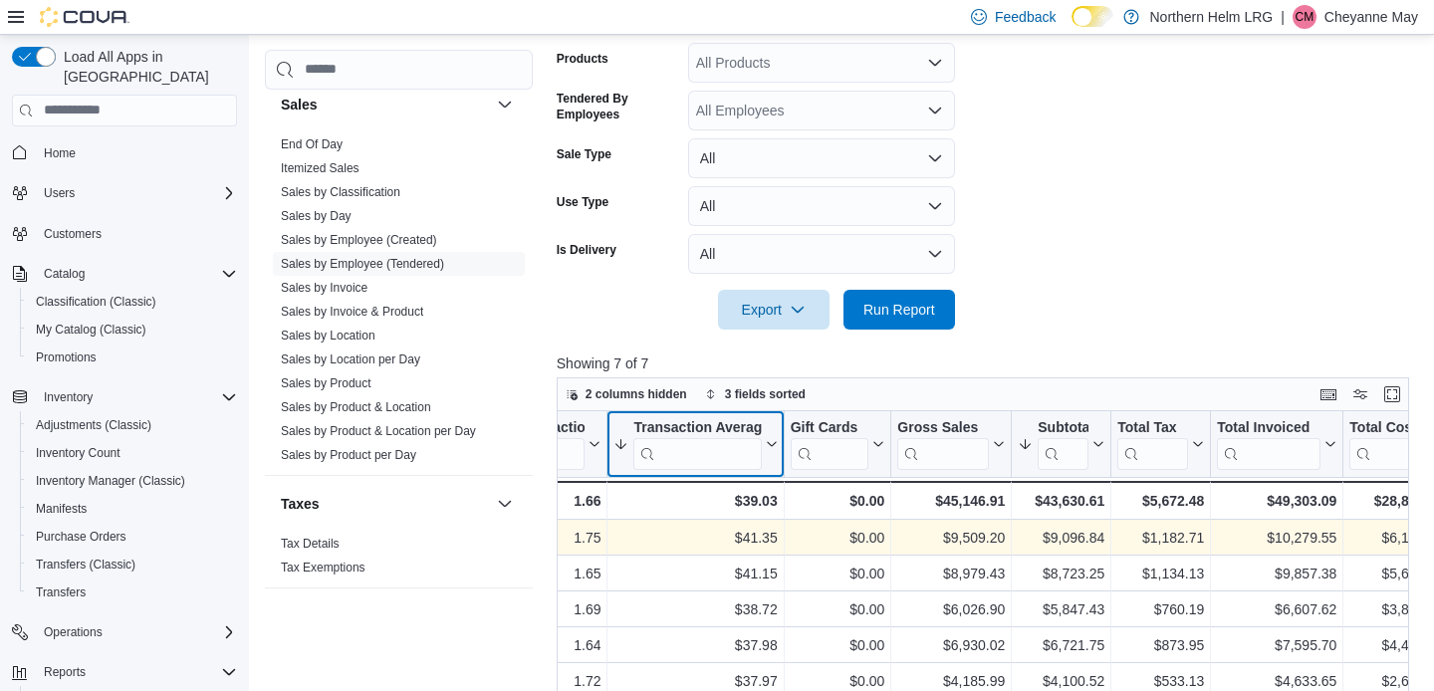
scroll to position [464, 0]
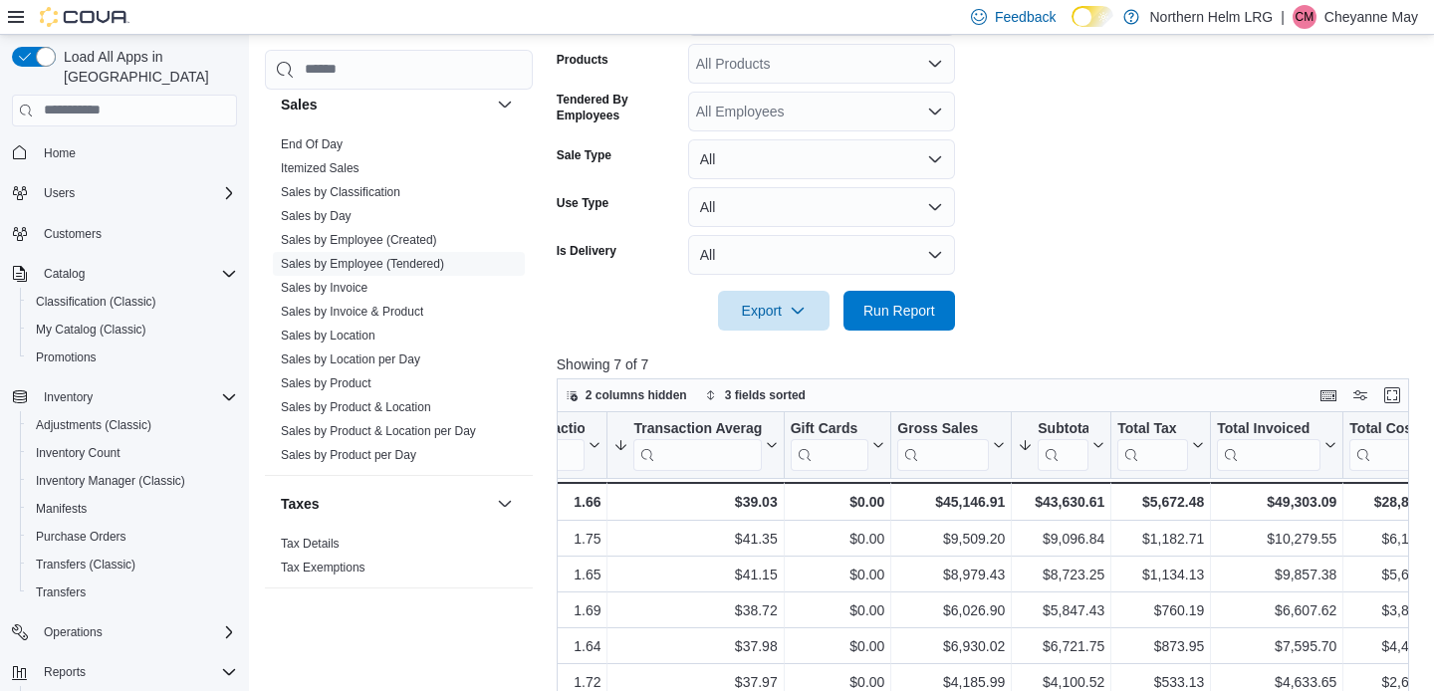
click at [1102, 229] on form "Date Range Last 7 Days (excluding [DATE]) Locations [GEOGRAPHIC_DATA] Classific…" at bounding box center [986, 104] width 861 height 454
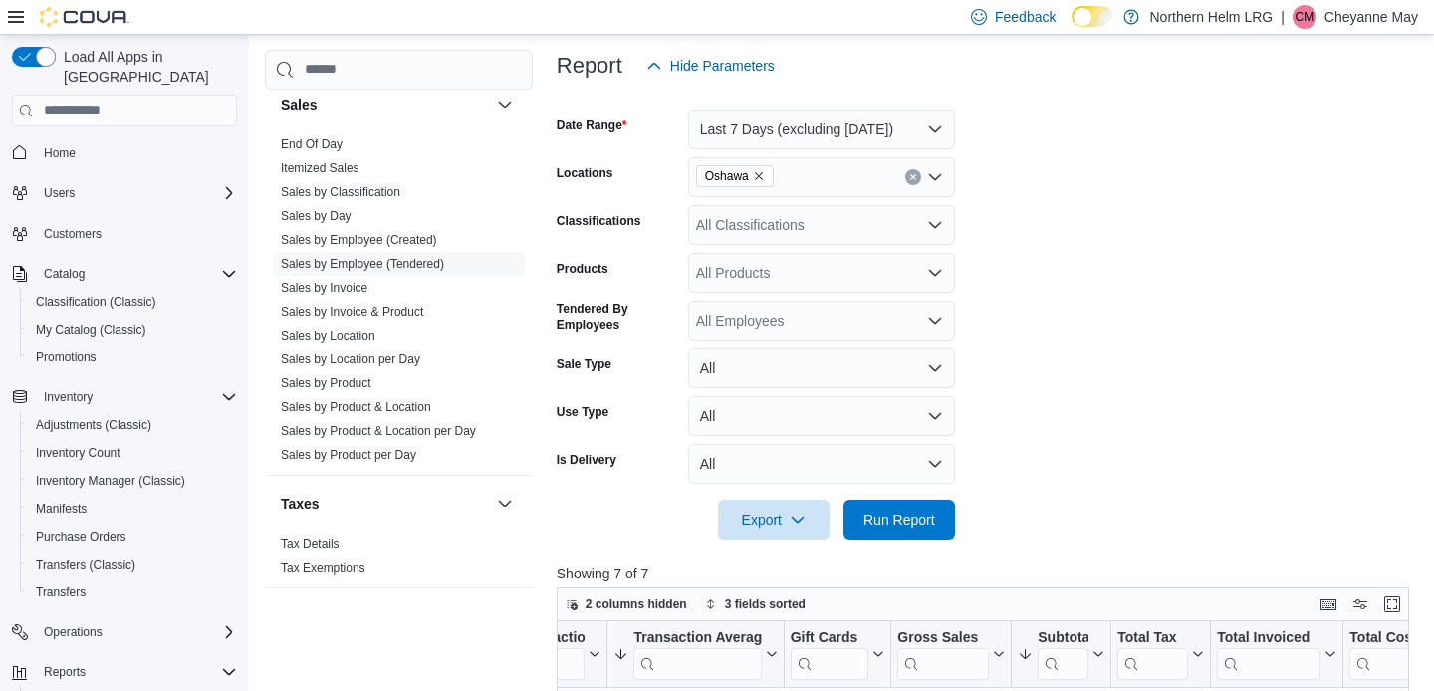
scroll to position [146, 0]
